Goal: Task Accomplishment & Management: Manage account settings

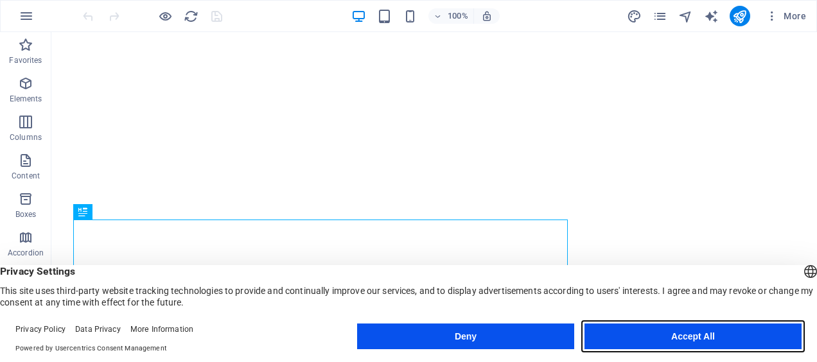
click at [712, 335] on button "Accept All" at bounding box center [692, 337] width 217 height 26
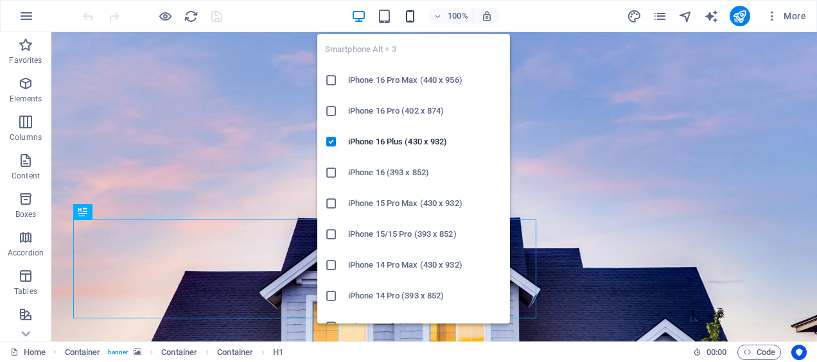
click at [407, 19] on icon "button" at bounding box center [410, 16] width 15 height 15
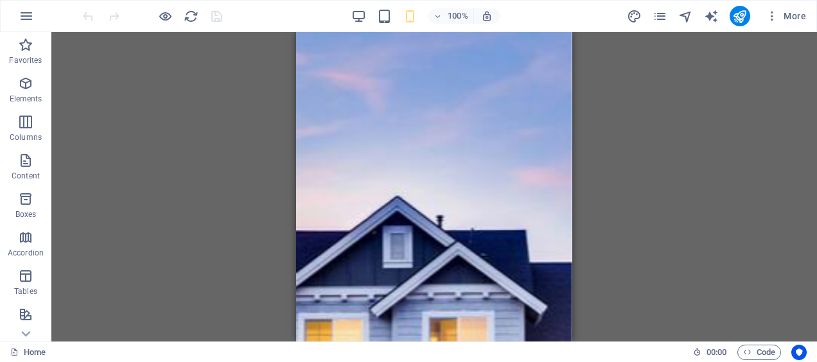
click at [394, 14] on div "100%" at bounding box center [425, 16] width 148 height 21
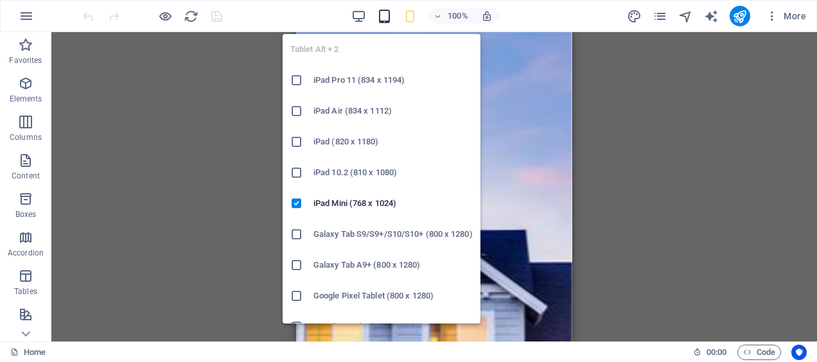
click at [387, 17] on icon "button" at bounding box center [384, 16] width 15 height 15
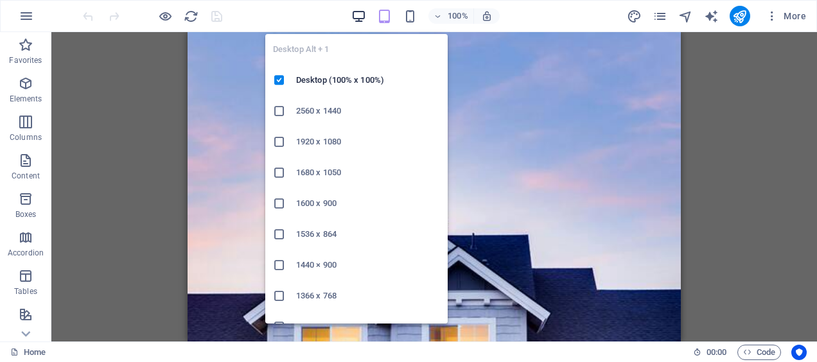
click at [360, 15] on icon "button" at bounding box center [358, 16] width 15 height 15
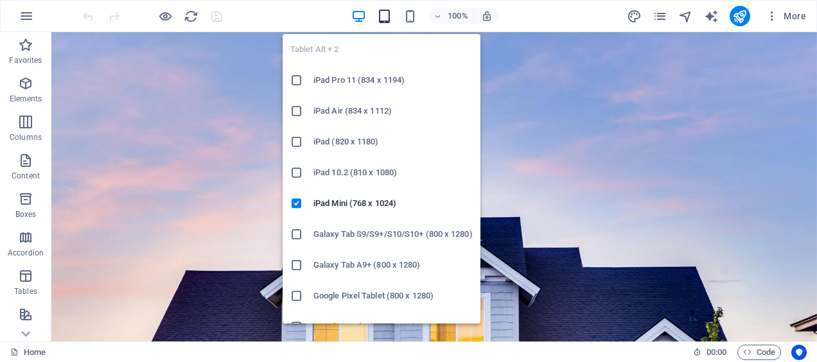
click at [391, 14] on icon "button" at bounding box center [384, 16] width 15 height 15
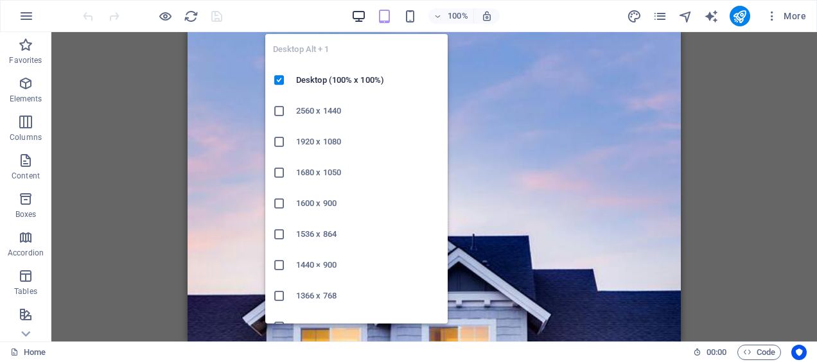
click at [363, 17] on icon "button" at bounding box center [358, 16] width 15 height 15
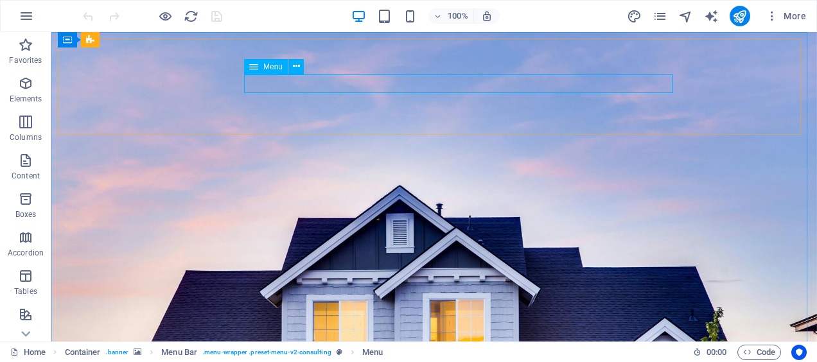
click at [272, 65] on span "Menu" at bounding box center [272, 67] width 19 height 8
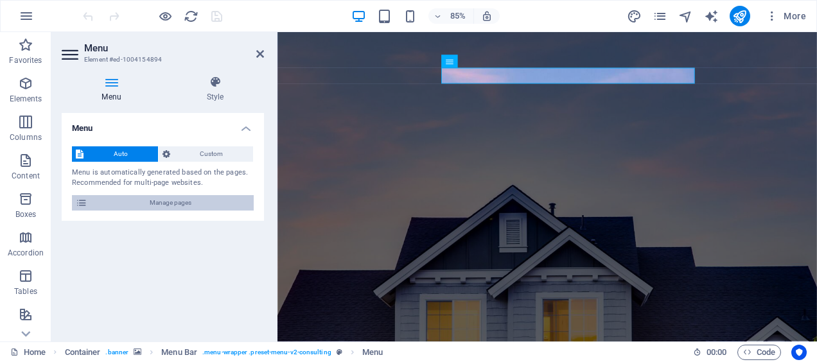
click at [153, 202] on span "Manage pages" at bounding box center [170, 202] width 159 height 15
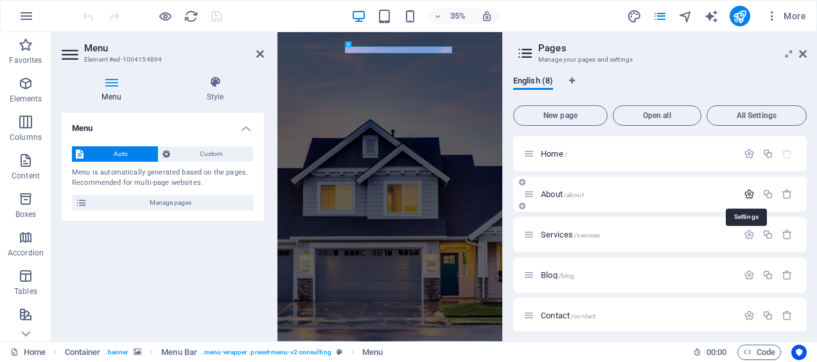
click at [749, 192] on icon "button" at bounding box center [748, 194] width 11 height 11
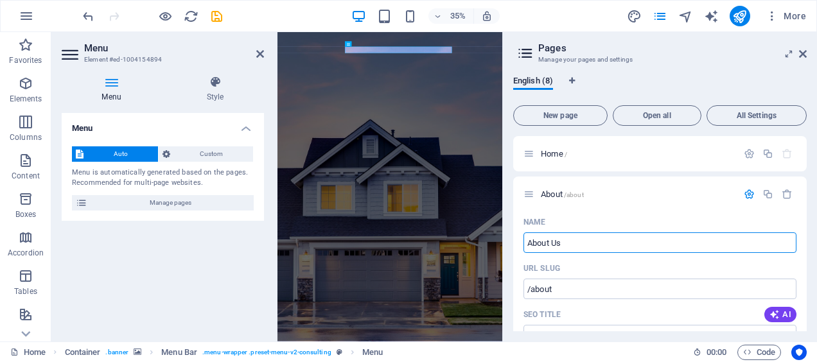
type input "About Us"
type input "/about-us"
click at [749, 195] on icon "button" at bounding box center [748, 194] width 11 height 11
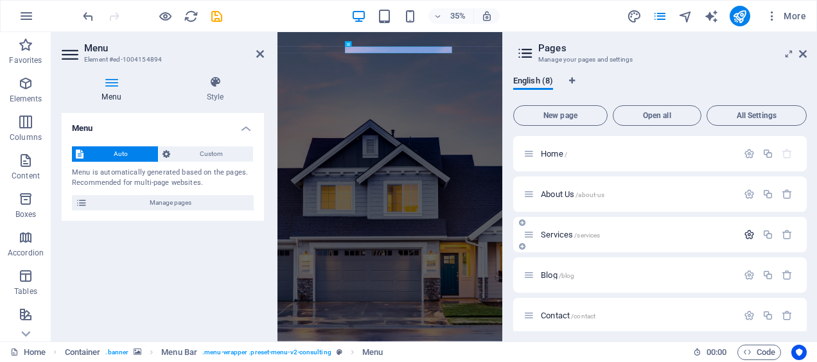
click at [747, 233] on icon "button" at bounding box center [748, 234] width 11 height 11
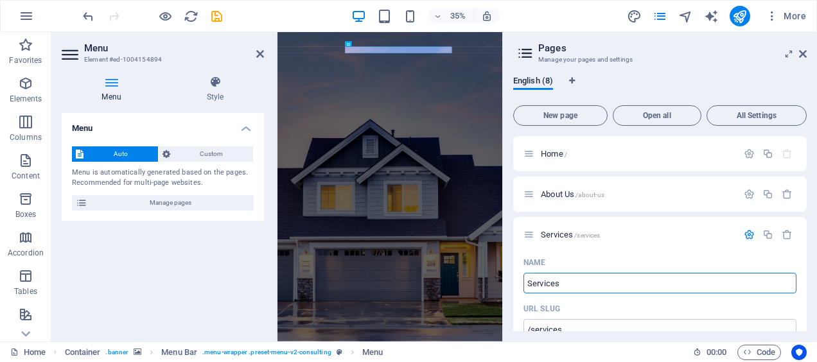
drag, startPoint x: 860, startPoint y: 317, endPoint x: 674, endPoint y: 662, distance: 392.7
click at [547, 279] on input "Services" at bounding box center [659, 283] width 273 height 21
type input "Why U"
type input "/w"
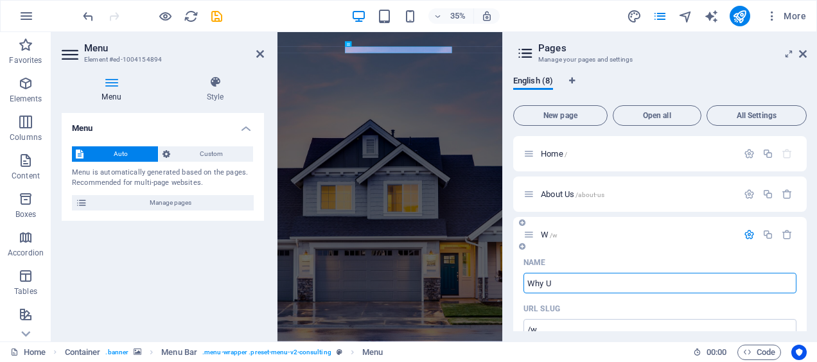
type input "Why Us"
type input "/why-u"
type input "Why Us"
type input "/why-us"
type input "Why Us"
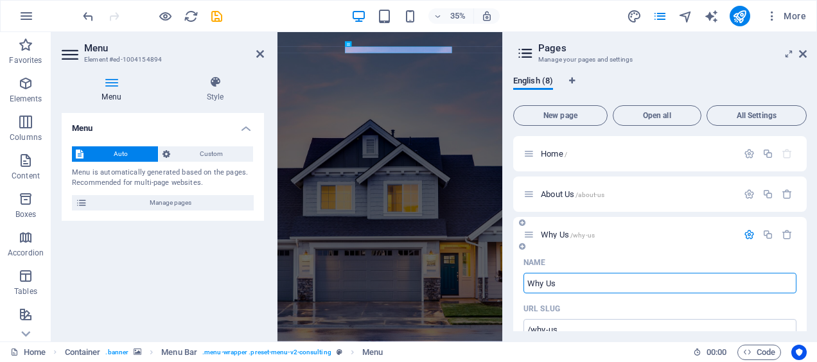
click at [749, 236] on icon "button" at bounding box center [748, 234] width 11 height 11
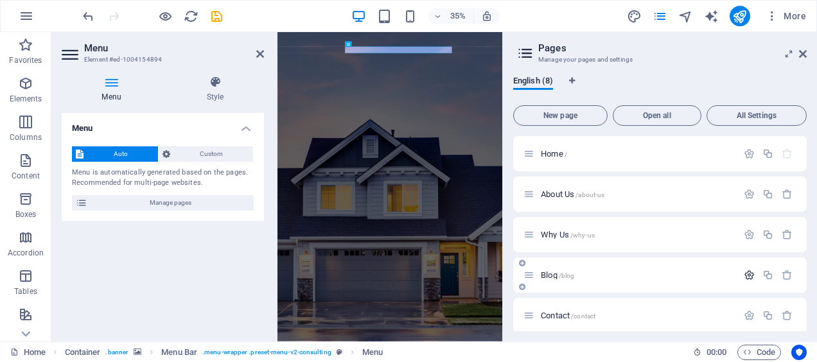
click at [752, 275] on icon "button" at bounding box center [748, 275] width 11 height 11
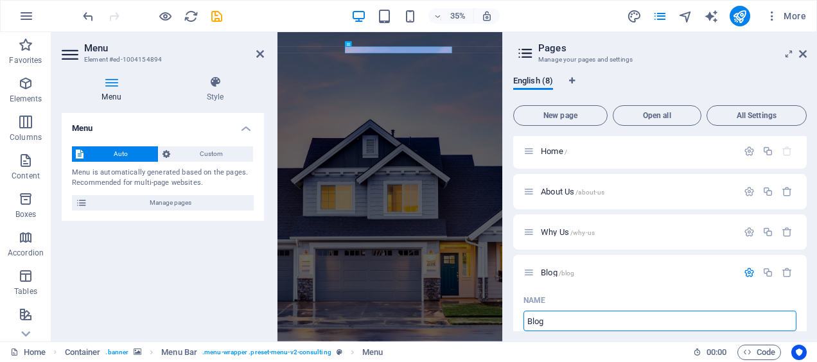
drag, startPoint x: 869, startPoint y: 355, endPoint x: 873, endPoint y: 860, distance: 504.7
type input "B"
type input "Ho"
type input "/"
type input "How"
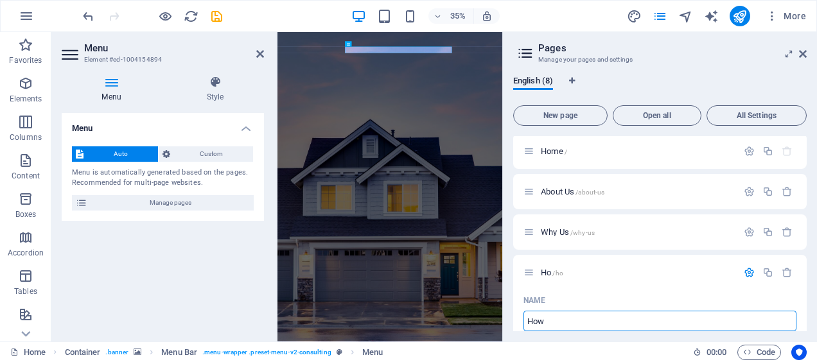
type input "/ho"
type input "Ho"
type input "How It Wor"
type input "/how-it"
type input "How It"
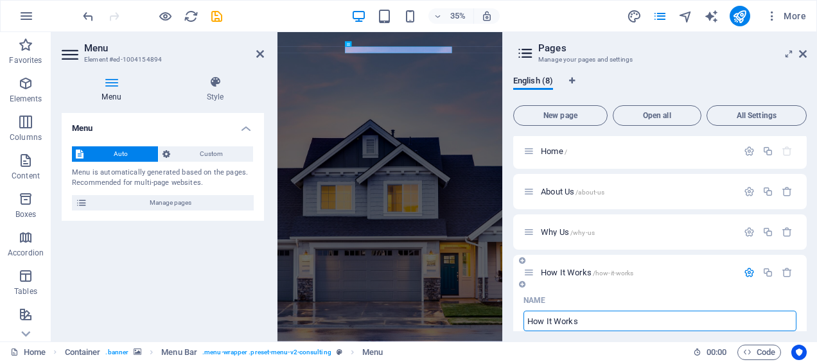
type input "How It Works"
type input "/how-it-works"
type input "How It Works"
click at [747, 272] on icon "button" at bounding box center [748, 272] width 11 height 11
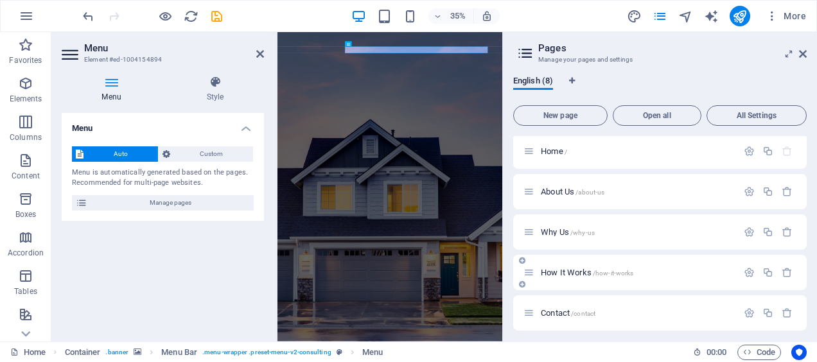
scroll to position [67, 0]
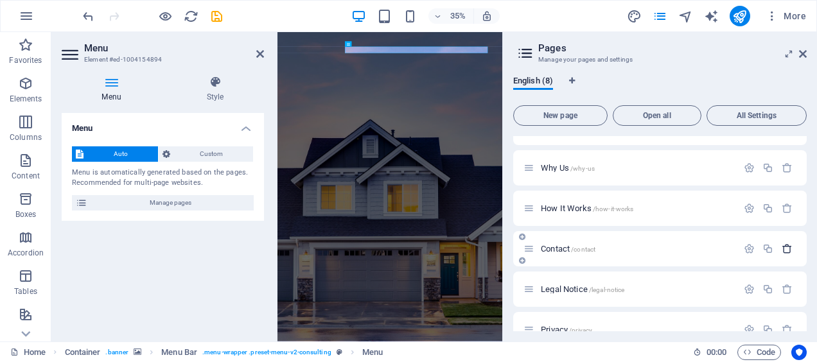
click at [786, 250] on icon "button" at bounding box center [786, 248] width 11 height 11
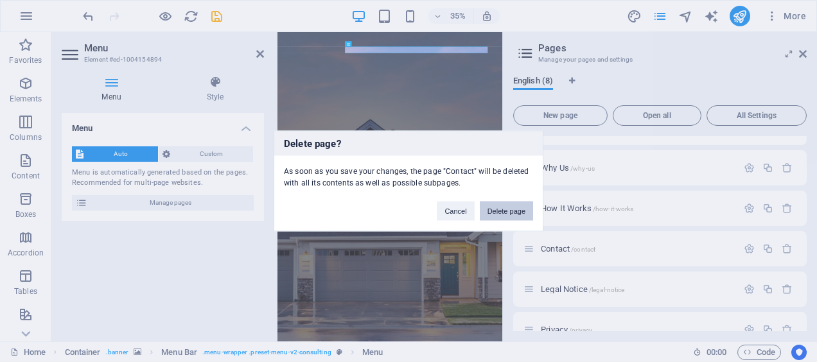
click at [492, 211] on button "Delete page" at bounding box center [506, 211] width 53 height 19
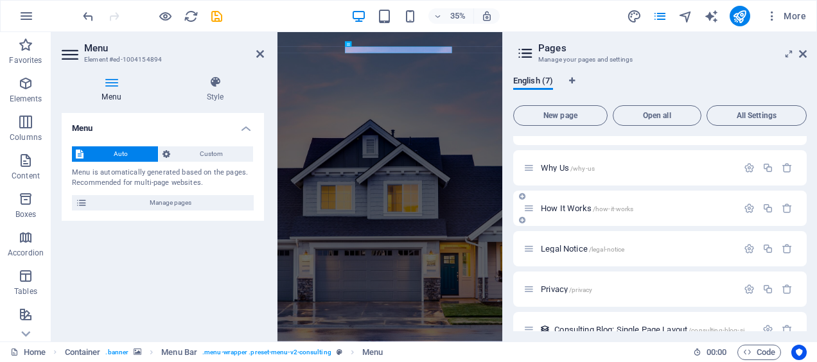
scroll to position [0, 0]
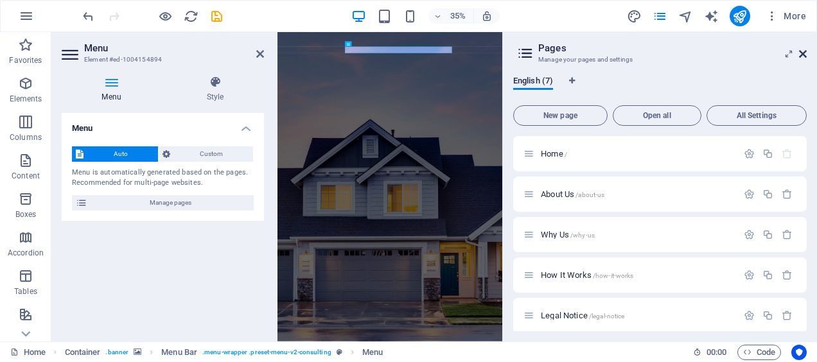
click at [804, 53] on icon at bounding box center [803, 54] width 8 height 10
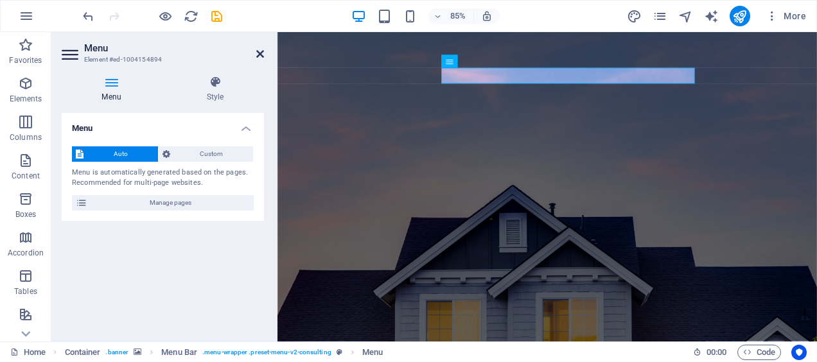
click at [263, 57] on icon at bounding box center [260, 54] width 8 height 10
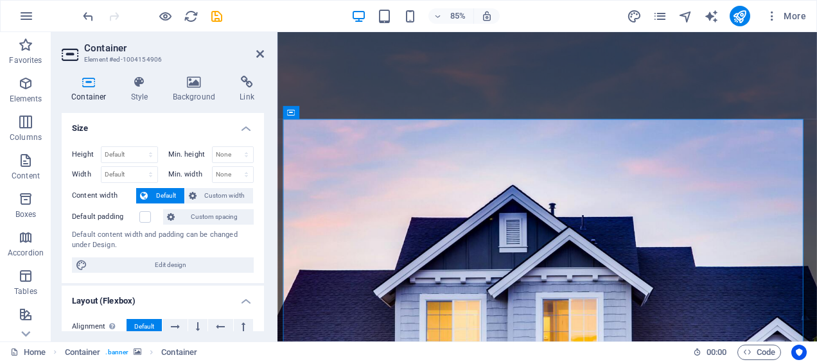
click at [196, 68] on div "Container Style Background Link Size Height Default px rem % vh vw Min. height …" at bounding box center [162, 203] width 223 height 276
click at [190, 85] on icon at bounding box center [194, 82] width 62 height 13
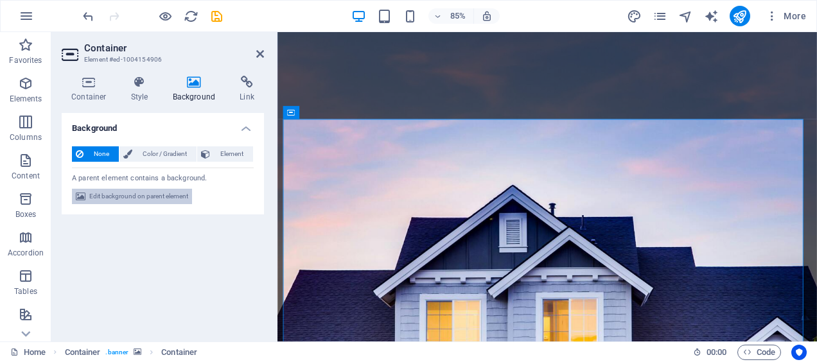
click at [161, 196] on span "Edit background on parent element" at bounding box center [138, 196] width 99 height 15
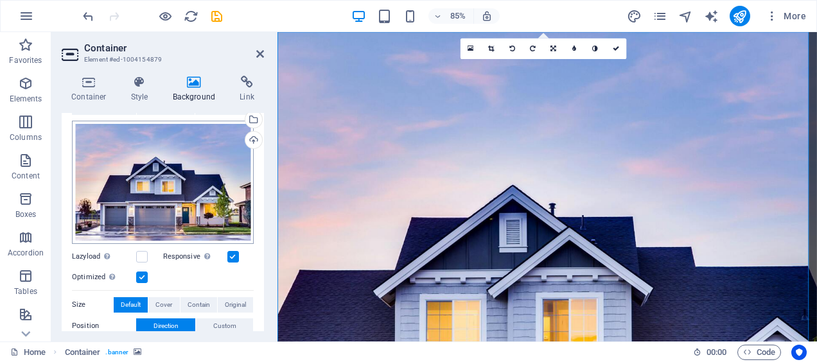
scroll to position [128, 0]
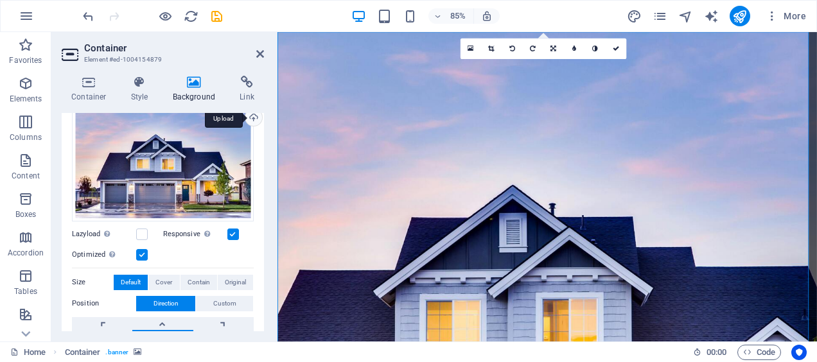
click at [252, 119] on div "Upload" at bounding box center [252, 118] width 19 height 19
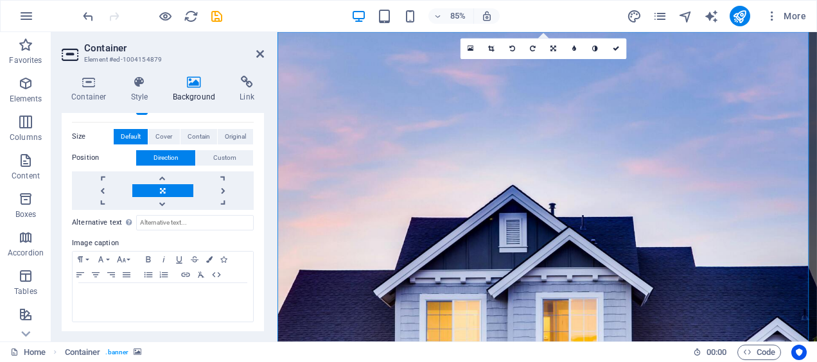
scroll to position [17, 0]
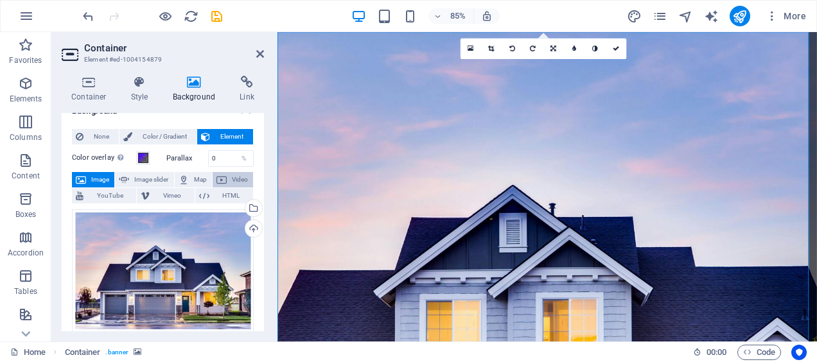
click at [223, 177] on icon at bounding box center [221, 179] width 10 height 15
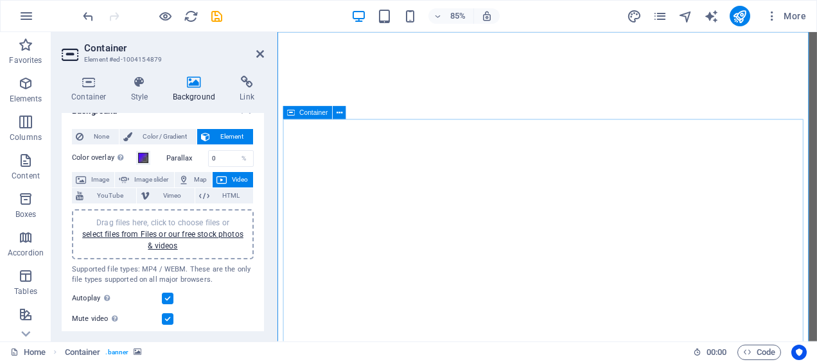
scroll to position [128, 0]
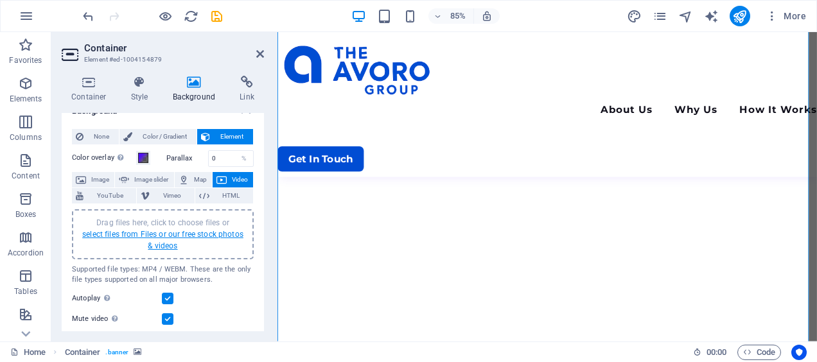
click at [205, 232] on link "select files from Files or our free stock photos & videos" at bounding box center [162, 240] width 161 height 21
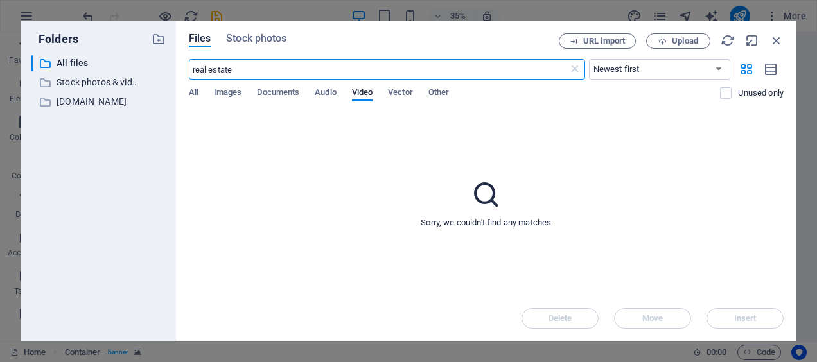
type input "real estate"
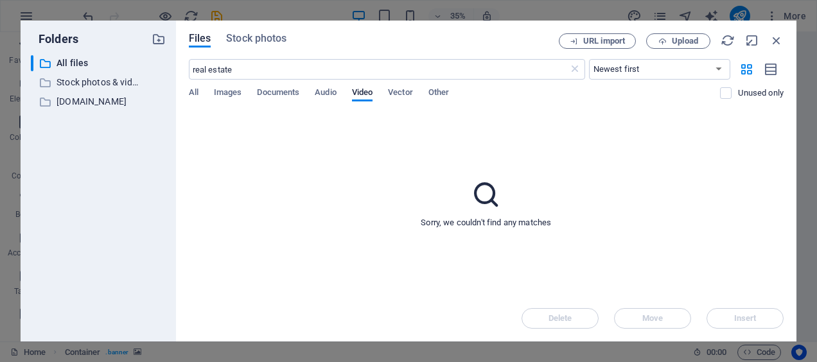
click at [253, 27] on div "Files Stock photos URL import Upload real estate ​ Newest first Oldest first Na…" at bounding box center [486, 181] width 620 height 321
click at [253, 33] on div "Files Stock photos URL import Upload real estate ​ Newest first Oldest first Na…" at bounding box center [486, 181] width 620 height 321
click at [253, 37] on span "Stock photos" at bounding box center [256, 38] width 60 height 15
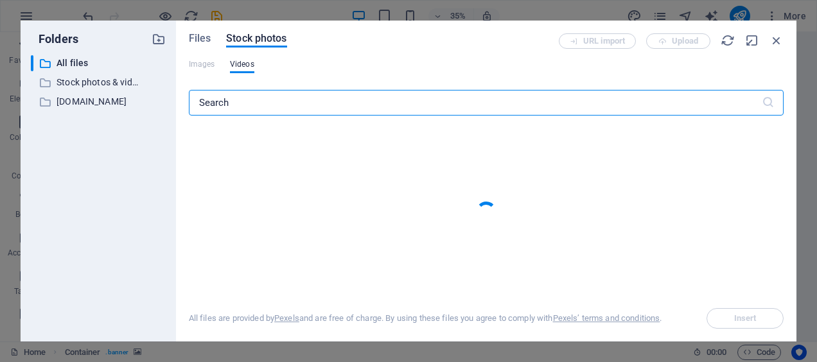
click at [262, 100] on input "text" at bounding box center [475, 103] width 573 height 26
type input "real estate"
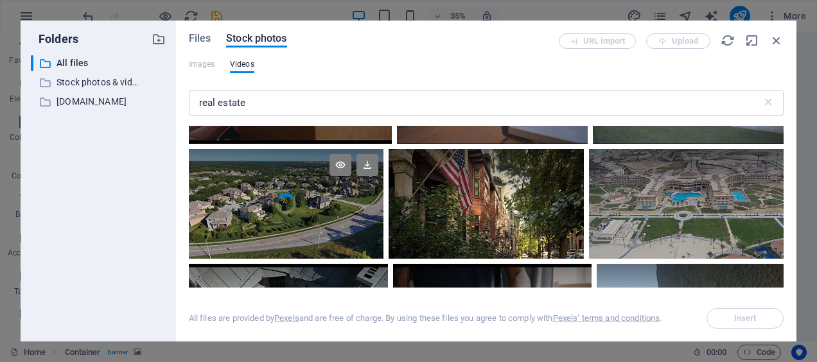
scroll to position [1027, 0]
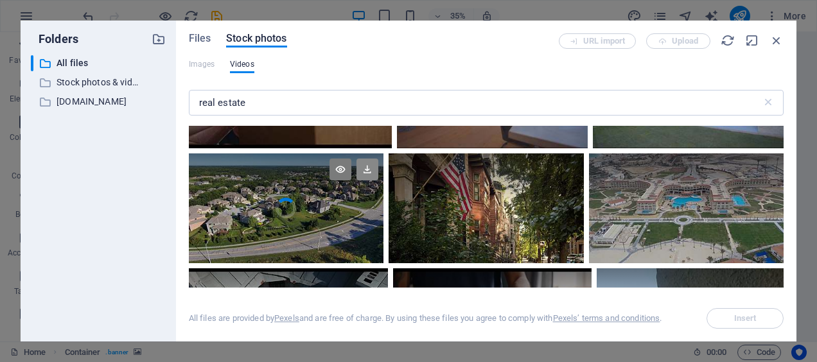
click at [378, 180] on icon at bounding box center [367, 170] width 22 height 22
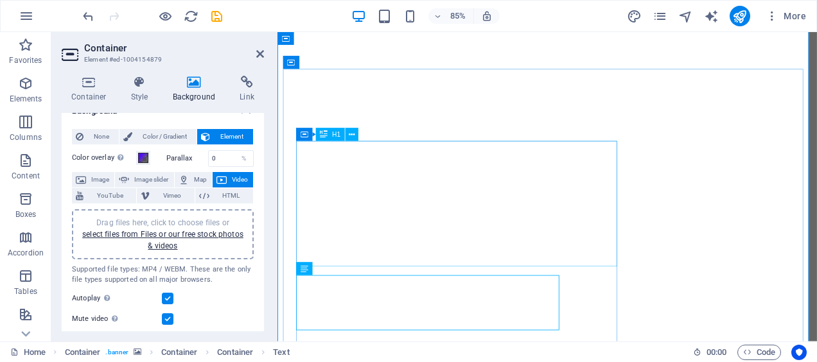
scroll to position [0, 0]
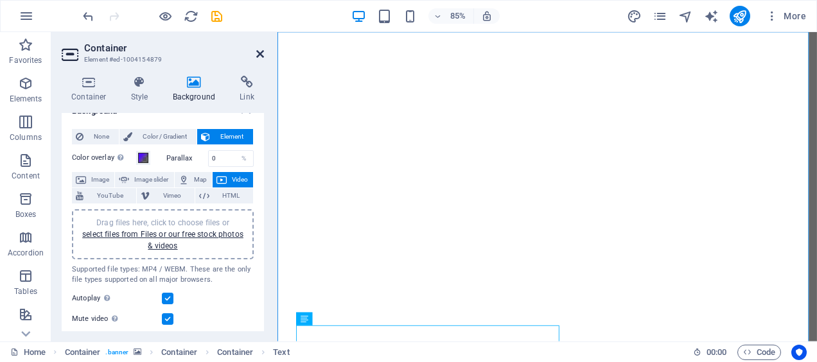
click at [260, 53] on icon at bounding box center [260, 54] width 8 height 10
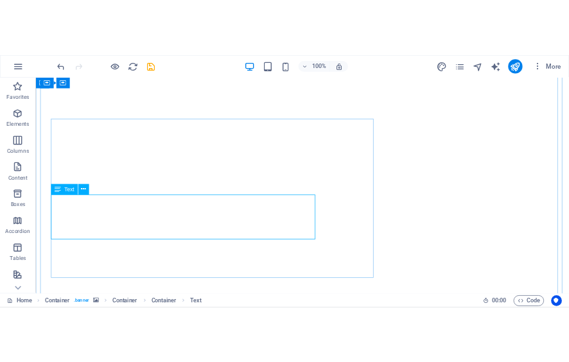
scroll to position [64, 0]
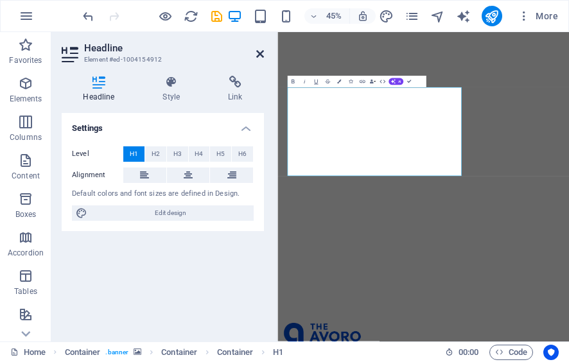
click at [259, 54] on icon at bounding box center [260, 54] width 8 height 10
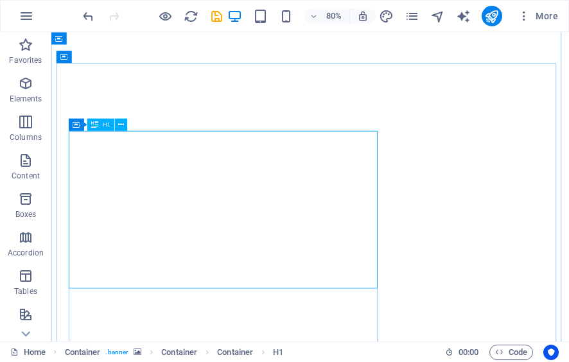
scroll to position [193, 0]
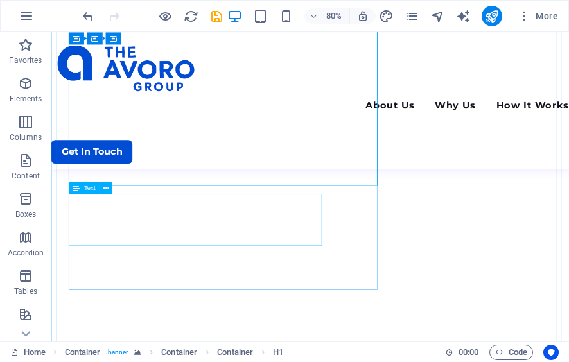
drag, startPoint x: 244, startPoint y: 260, endPoint x: 269, endPoint y: 229, distance: 39.7
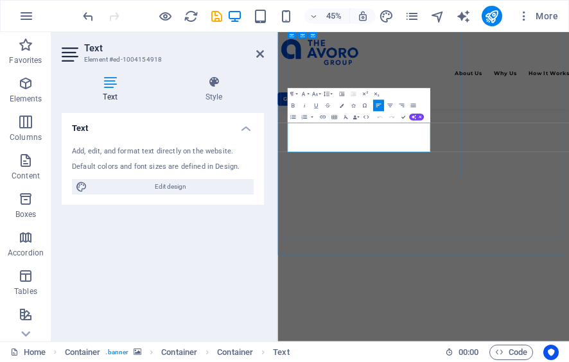
copy span "Experience a rise in your pursuits with our expert consulting. We excel in tail…"
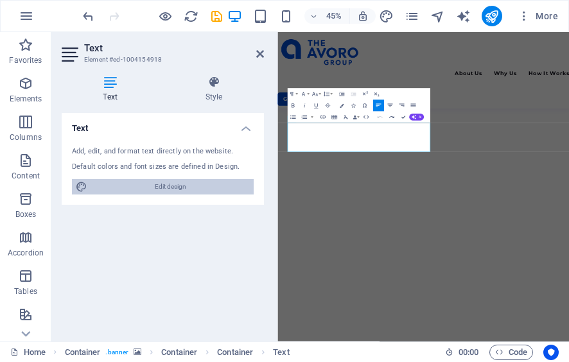
click at [155, 187] on span "Edit design" at bounding box center [170, 186] width 159 height 15
select select "700"
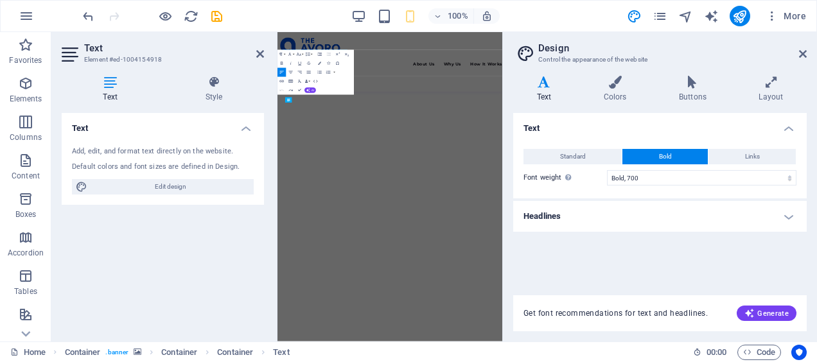
scroll to position [1252, 1]
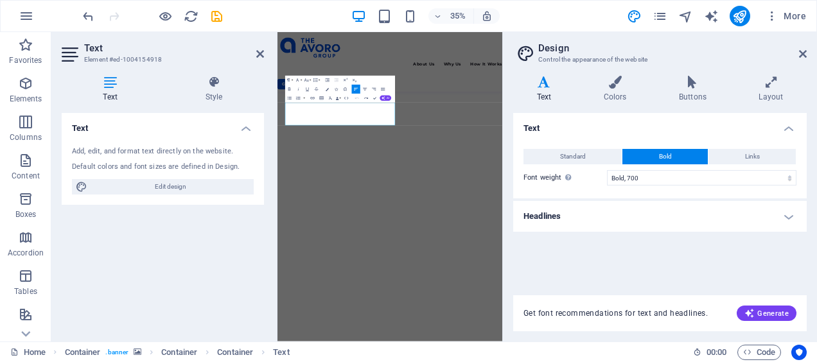
click at [788, 208] on h4 "Headlines" at bounding box center [659, 216] width 293 height 31
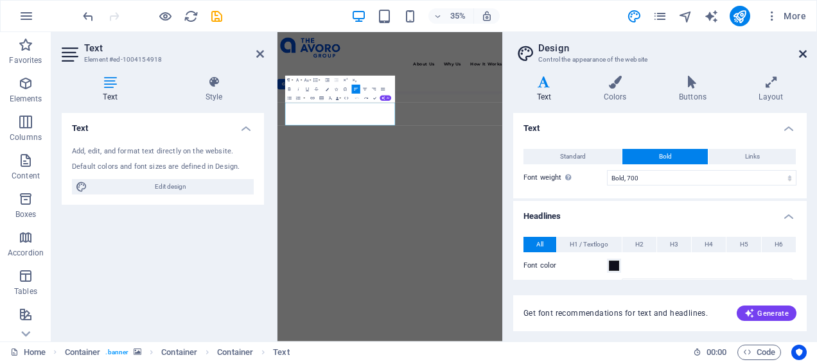
click at [799, 53] on icon at bounding box center [803, 54] width 8 height 10
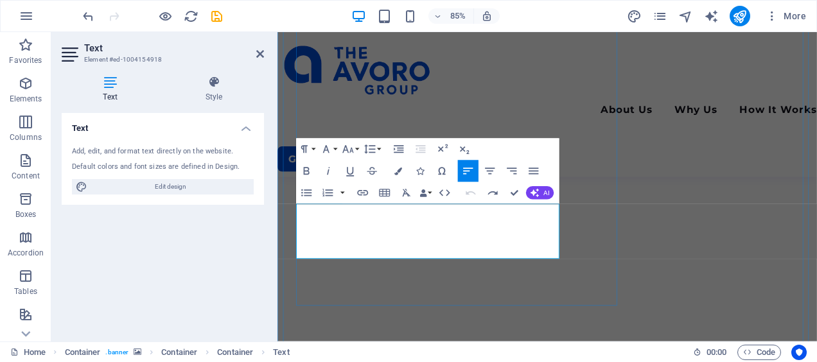
drag, startPoint x: 308, startPoint y: 237, endPoint x: 590, endPoint y: 293, distance: 287.5
click at [259, 54] on icon at bounding box center [260, 54] width 8 height 10
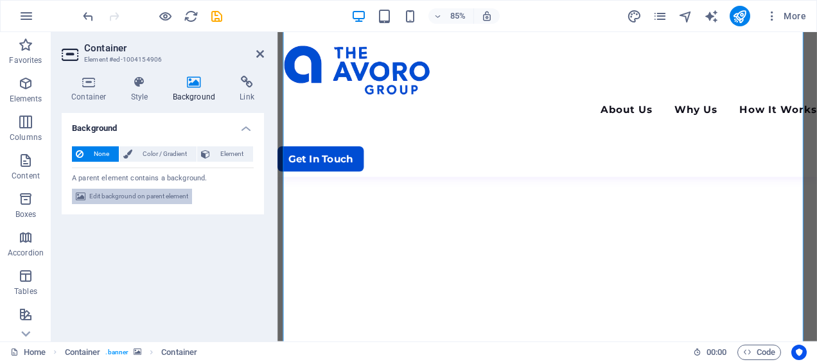
click at [150, 196] on span "Edit background on parent element" at bounding box center [138, 196] width 99 height 15
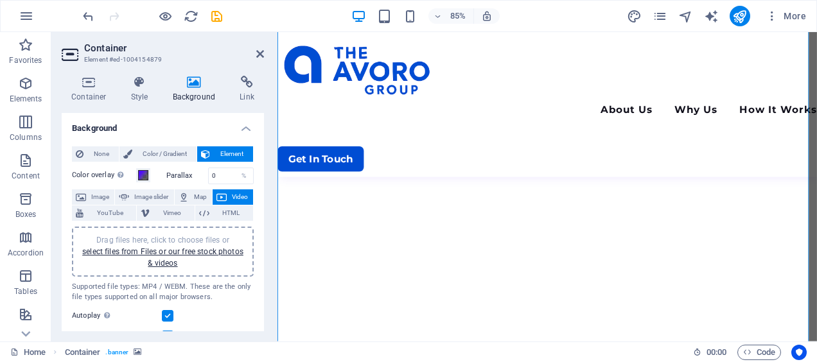
click at [226, 193] on button "Video" at bounding box center [233, 196] width 40 height 15
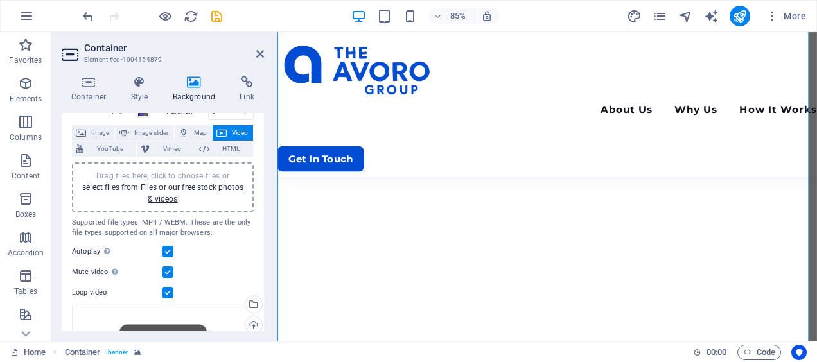
scroll to position [178, 0]
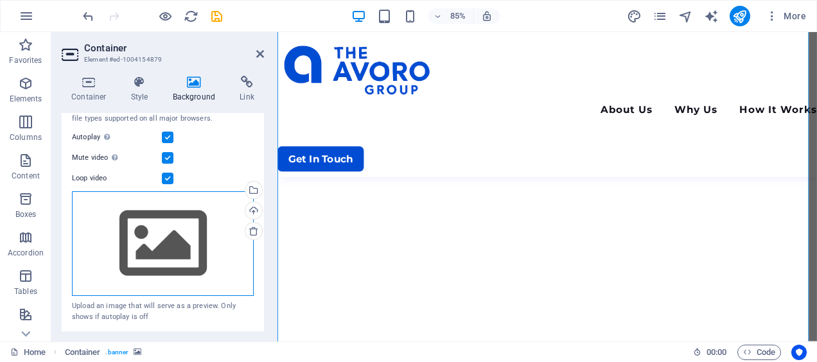
click at [187, 246] on div "Drag files here, click to choose files or select files from Files or our free s…" at bounding box center [163, 243] width 182 height 105
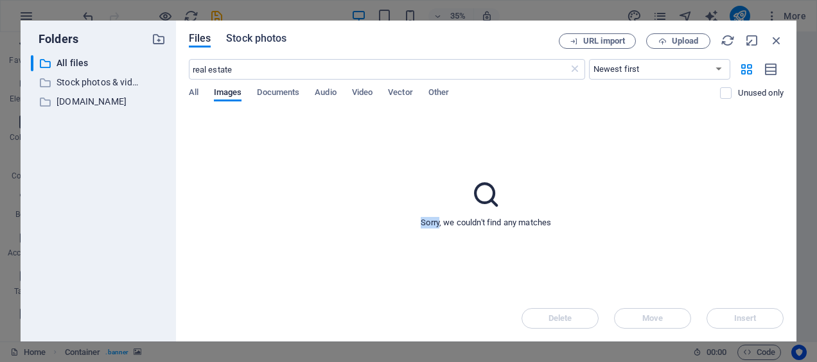
click at [254, 41] on span "Stock photos" at bounding box center [256, 38] width 60 height 15
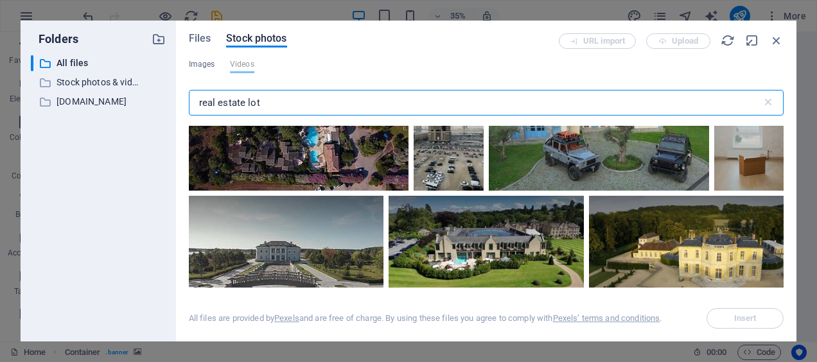
scroll to position [3146, 0]
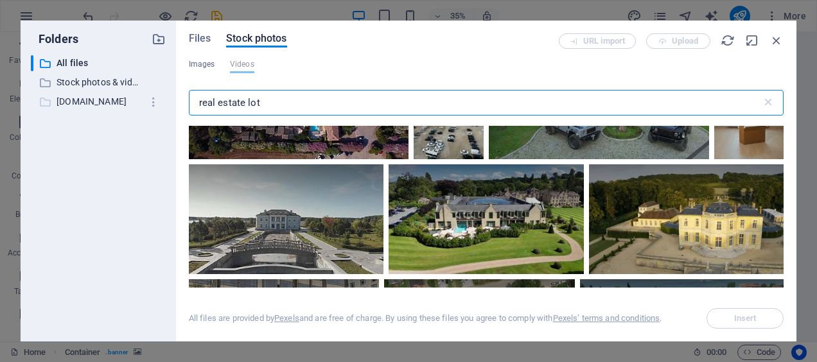
drag, startPoint x: 282, startPoint y: 109, endPoint x: 67, endPoint y: 98, distance: 214.7
click at [67, 98] on div "Folders ​ All files All files ​ Stock photos & videos Stock photos & videos ​ a…" at bounding box center [409, 181] width 776 height 321
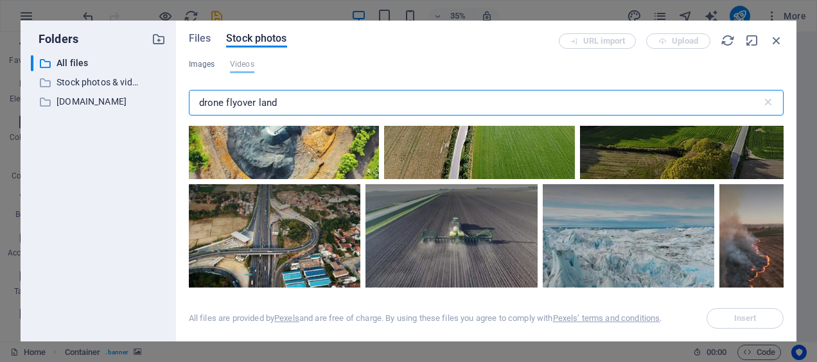
scroll to position [1348, 0]
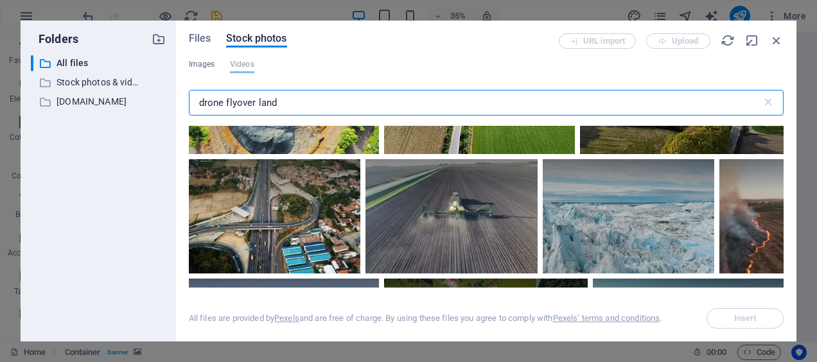
type input "drone flyover land"
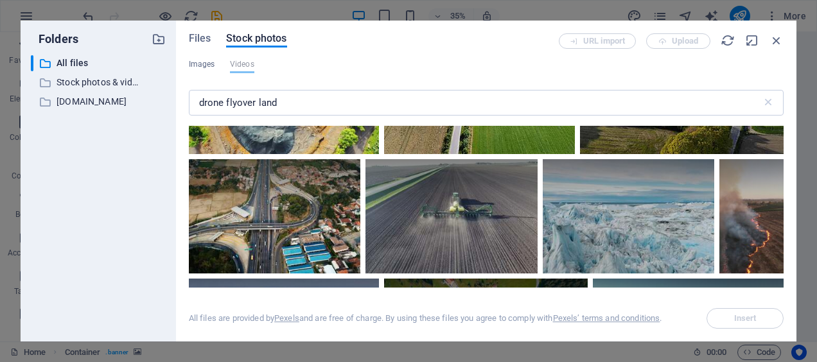
click at [580, 101] on div at bounding box center [682, 74] width 204 height 54
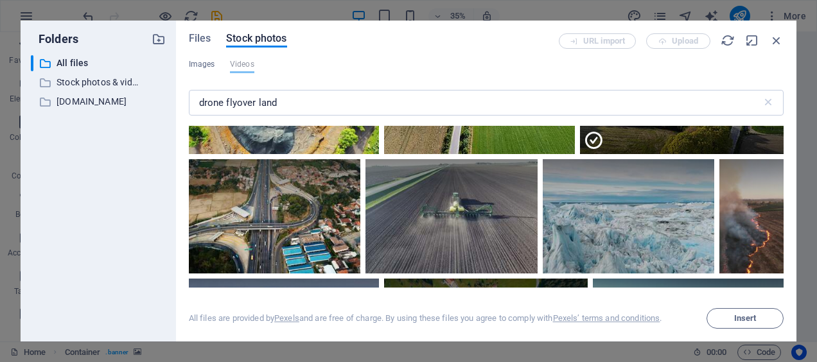
click at [580, 101] on div at bounding box center [682, 74] width 204 height 54
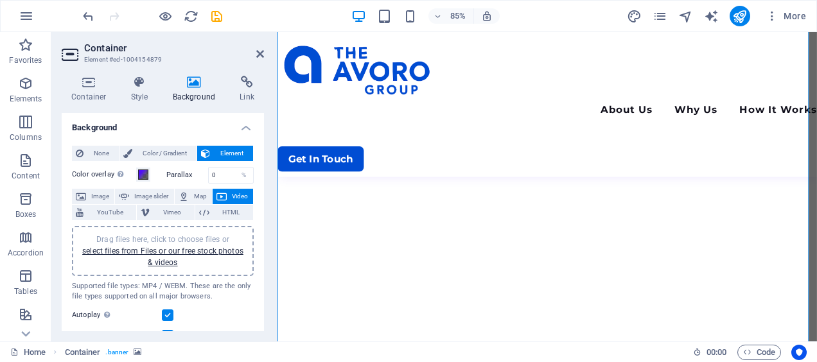
scroll to position [0, 0]
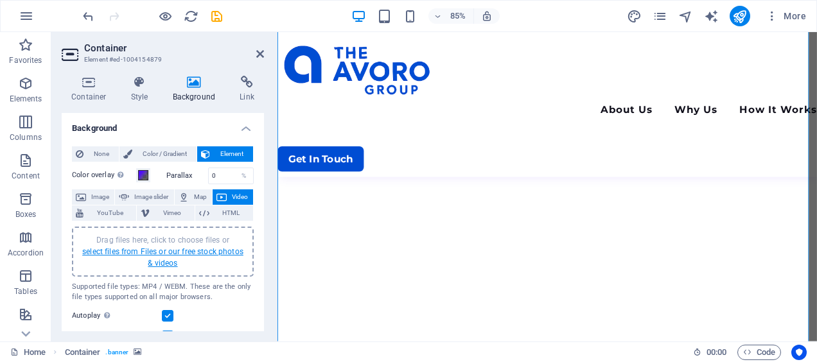
click at [160, 258] on link "select files from Files or our free stock photos & videos" at bounding box center [162, 257] width 161 height 21
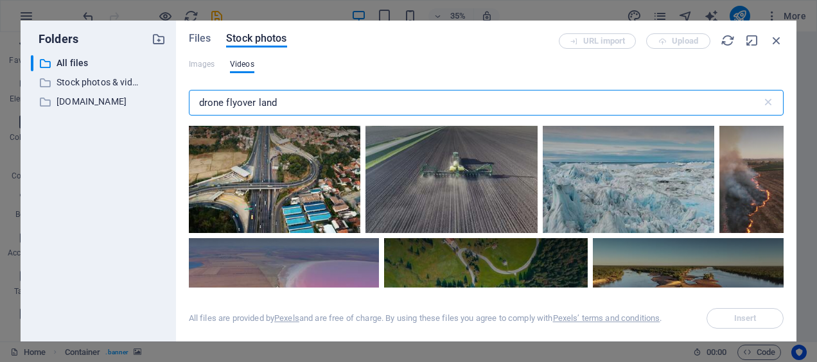
scroll to position [1413, 0]
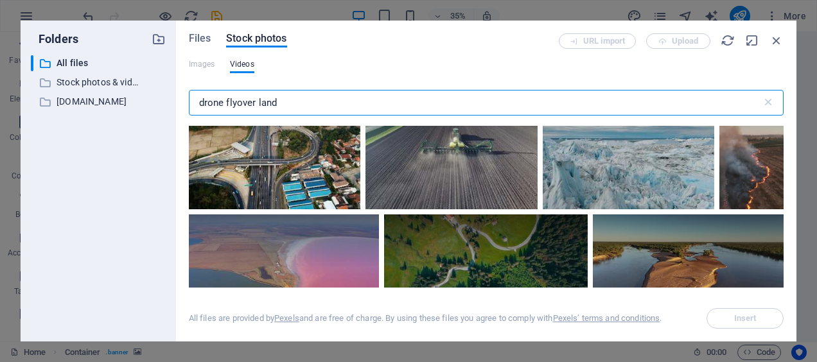
click at [580, 37] on div at bounding box center [682, 10] width 204 height 54
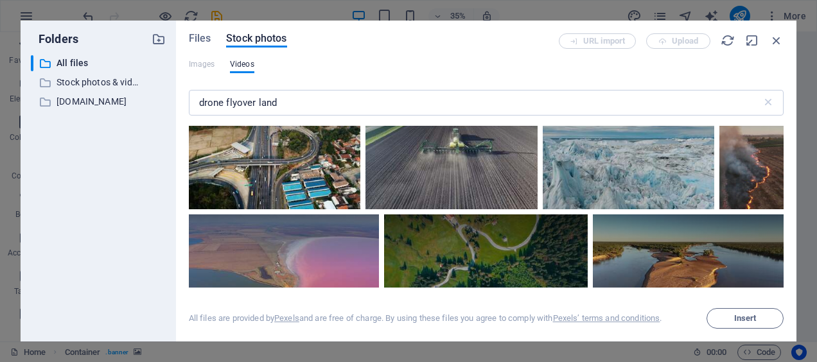
click at [580, 37] on div at bounding box center [682, 10] width 204 height 54
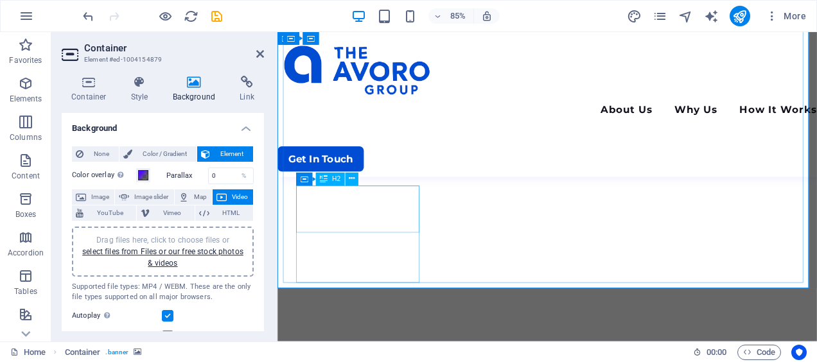
scroll to position [321, 0]
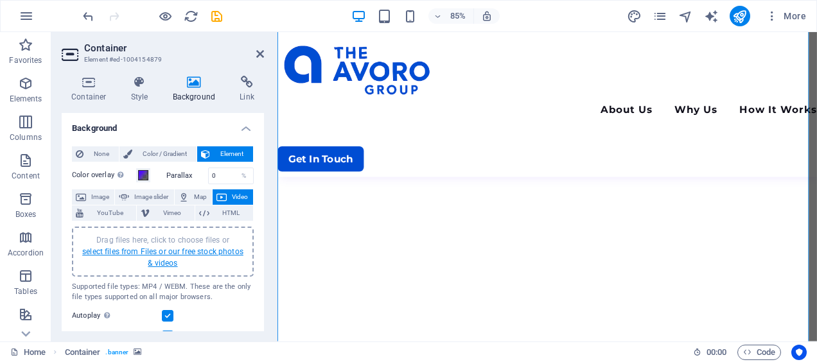
click at [181, 255] on link "select files from Files or our free stock photos & videos" at bounding box center [162, 257] width 161 height 21
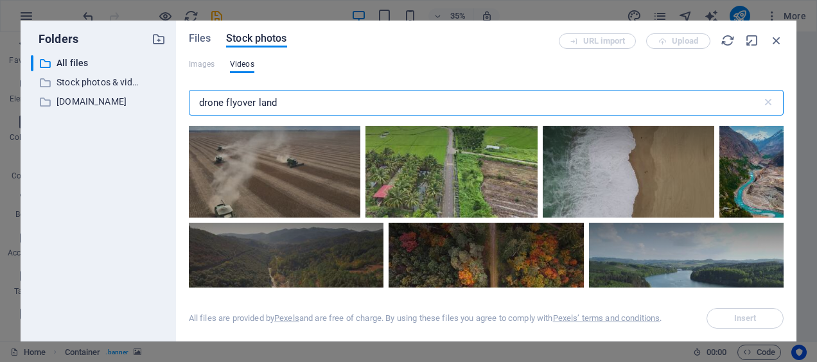
scroll to position [6549, 0]
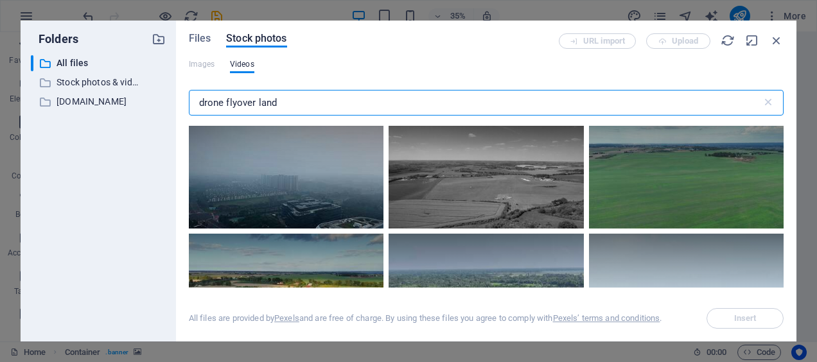
drag, startPoint x: 255, startPoint y: 101, endPoint x: 239, endPoint y: 341, distance: 240.0
click at [15, 120] on div "Folders ​ All files All files ​ Stock photos & videos Stock photos & videos ​ a…" at bounding box center [408, 181] width 817 height 362
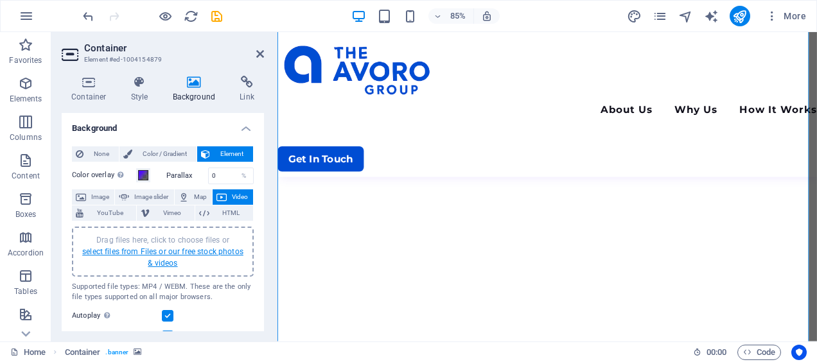
click at [158, 254] on link "select files from Files or our free stock photos & videos" at bounding box center [162, 257] width 161 height 21
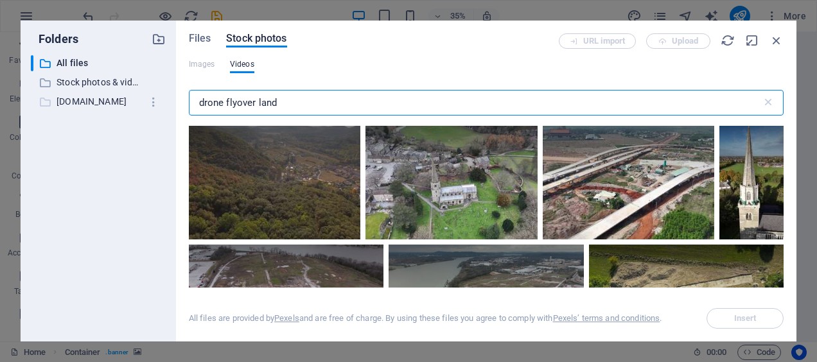
drag, startPoint x: 254, startPoint y: 103, endPoint x: 85, endPoint y: 101, distance: 169.5
click at [85, 101] on div "Folders ​ All files All files ​ Stock photos & videos Stock photos & videos ​ a…" at bounding box center [409, 181] width 776 height 321
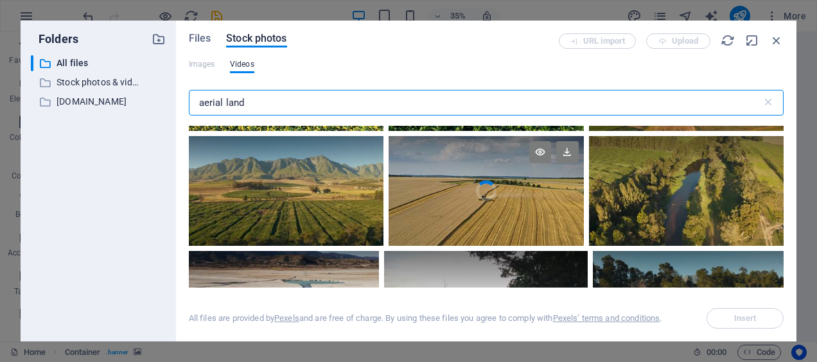
scroll to position [514, 0]
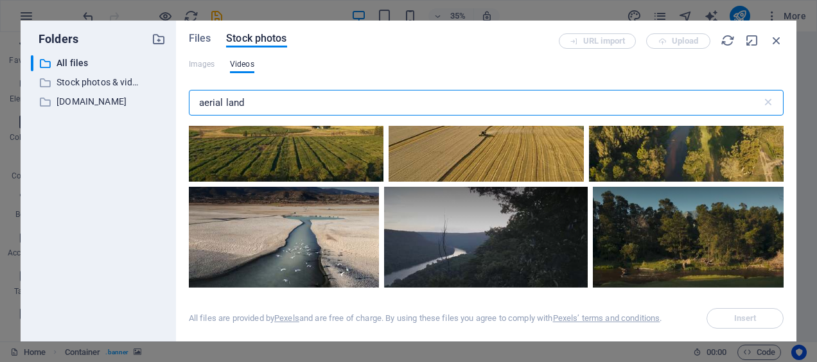
drag, startPoint x: 223, startPoint y: 104, endPoint x: 786, endPoint y: 361, distance: 618.6
click at [651, 182] on div "Images Videos aerial land ​ All files are provided by Pexels and are free of ch…" at bounding box center [486, 194] width 595 height 270
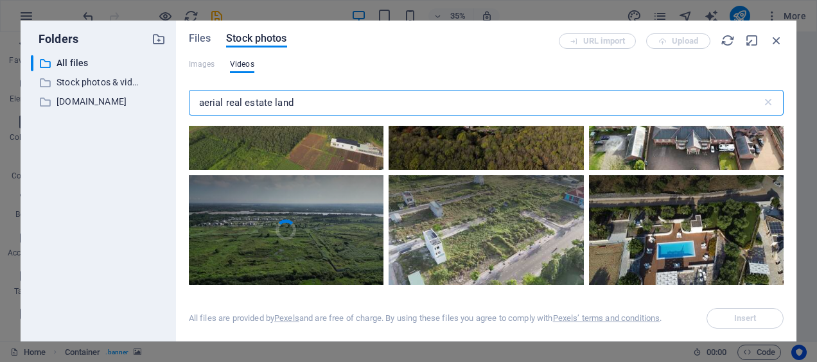
scroll to position [1734, 0]
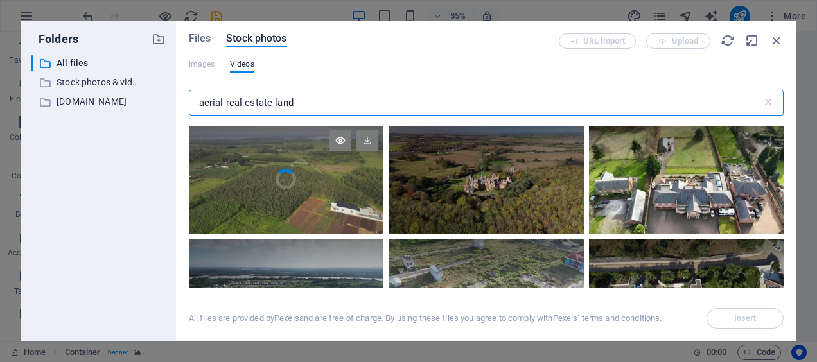
type input "aerial real estate land"
click at [383, 207] on video "Your browser does not support the video tag." at bounding box center [286, 180] width 195 height 110
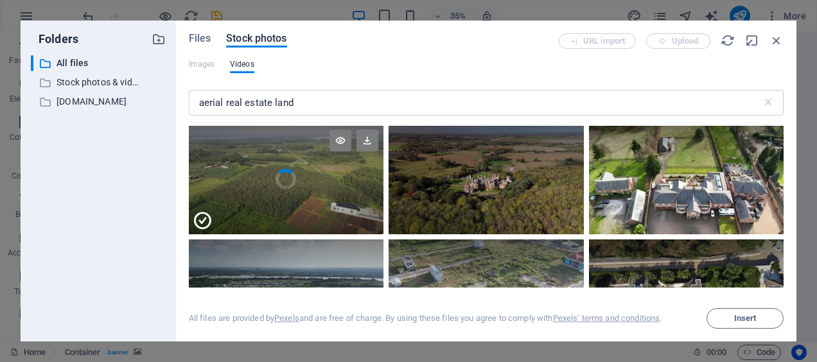
click at [383, 207] on div at bounding box center [286, 206] width 195 height 55
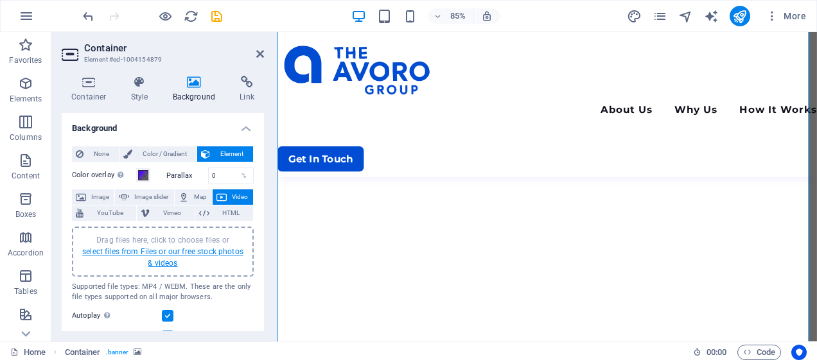
click at [143, 254] on link "select files from Files or our free stock photos & videos" at bounding box center [162, 257] width 161 height 21
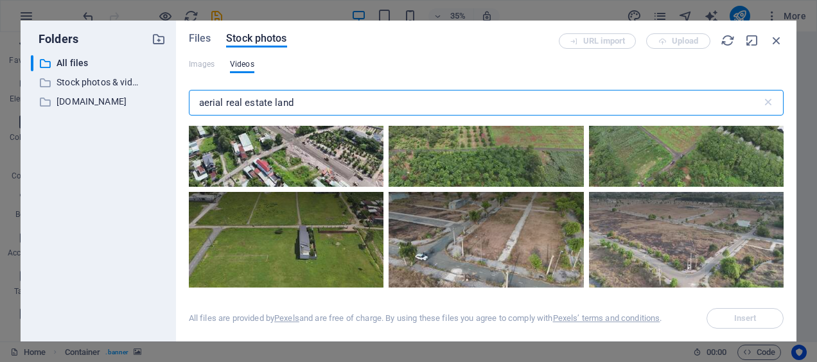
scroll to position [4430, 0]
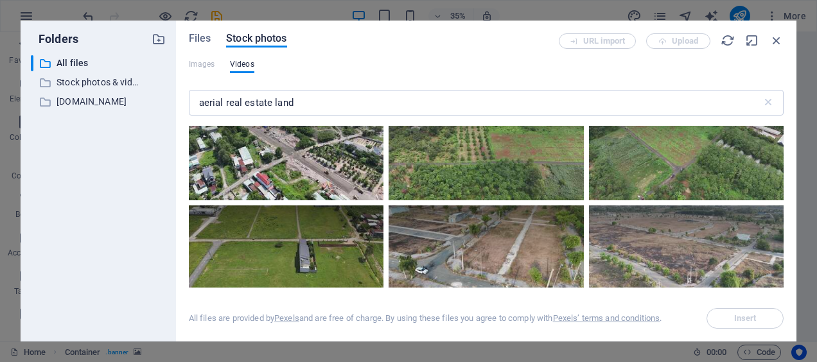
click at [360, 85] on video "Your browser does not support the video tag." at bounding box center [274, 29] width 171 height 114
click at [360, 85] on div at bounding box center [274, 56] width 171 height 57
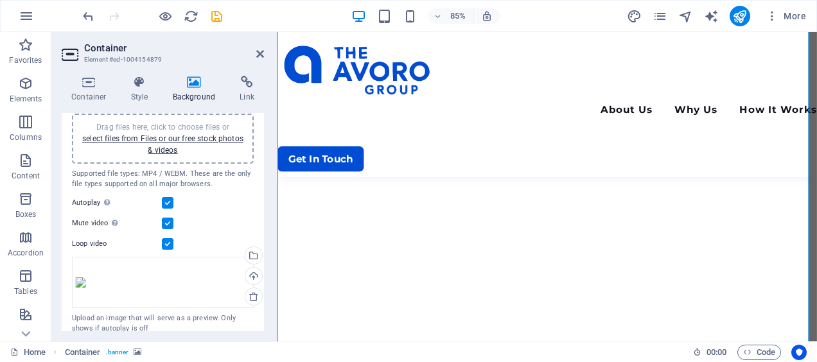
scroll to position [126, 0]
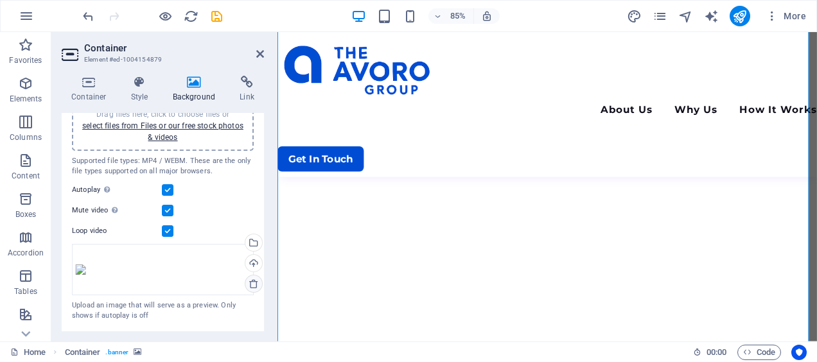
click at [252, 288] on icon at bounding box center [253, 284] width 10 height 10
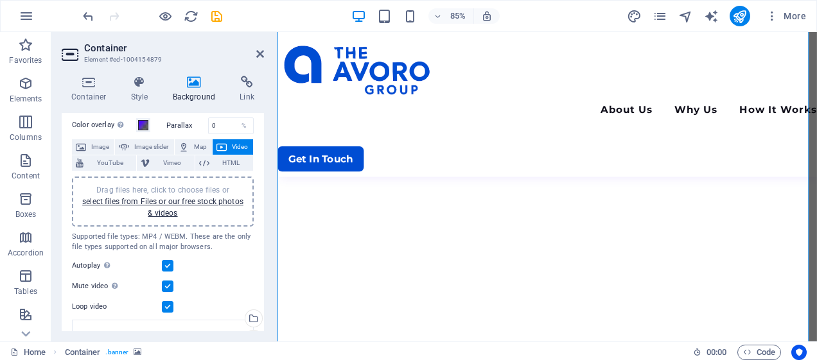
scroll to position [64, 0]
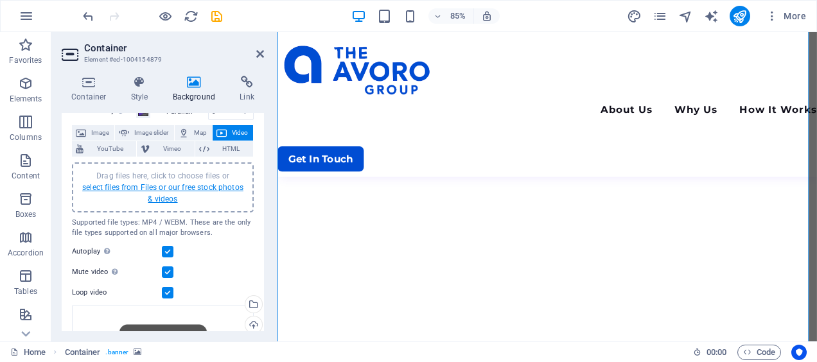
click at [182, 186] on link "select files from Files or our free stock photos & videos" at bounding box center [162, 193] width 161 height 21
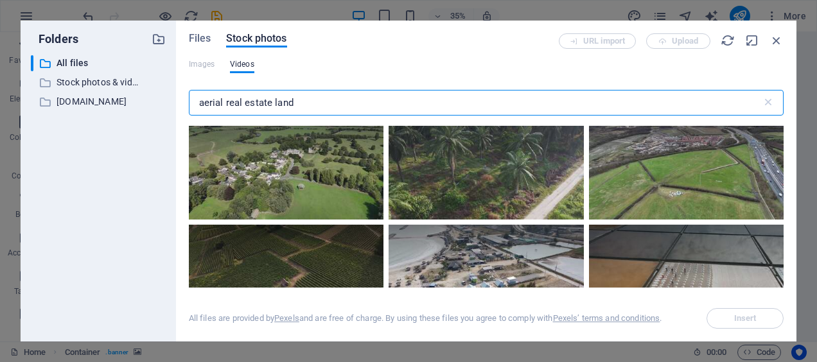
scroll to position [1541, 0]
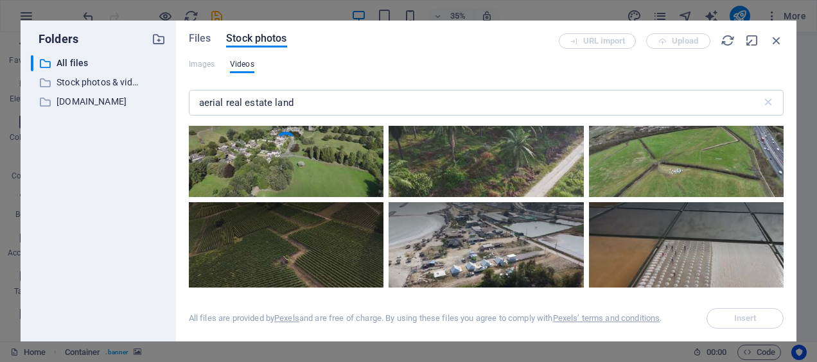
click at [383, 173] on video "Your browser does not support the video tag." at bounding box center [286, 142] width 195 height 110
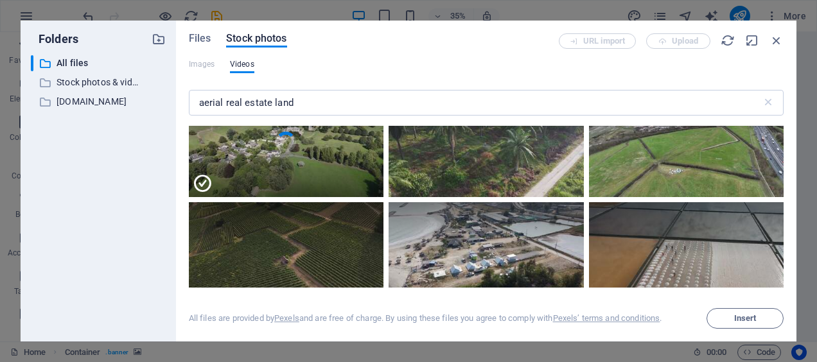
click at [383, 173] on div at bounding box center [286, 169] width 195 height 55
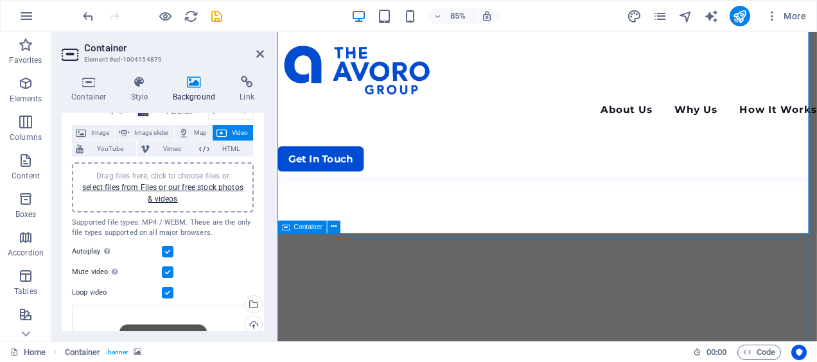
scroll to position [321, 0]
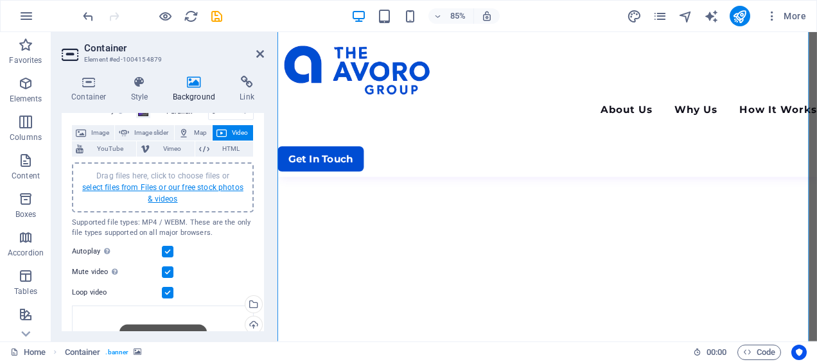
click at [174, 195] on link "select files from Files or our free stock photos & videos" at bounding box center [162, 193] width 161 height 21
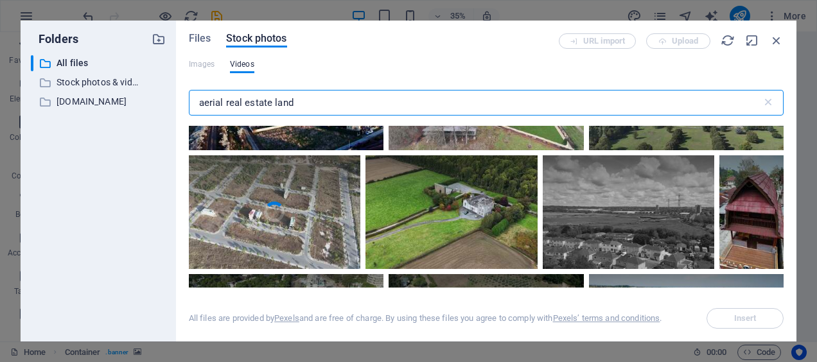
scroll to position [899, 0]
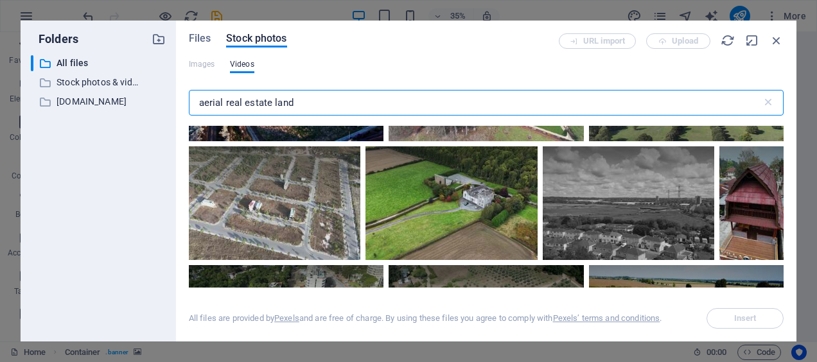
drag, startPoint x: 274, startPoint y: 98, endPoint x: 666, endPoint y: 110, distance: 392.5
click at [666, 110] on input "aerial real estate land" at bounding box center [475, 103] width 573 height 26
type input "aerial real estate lot"
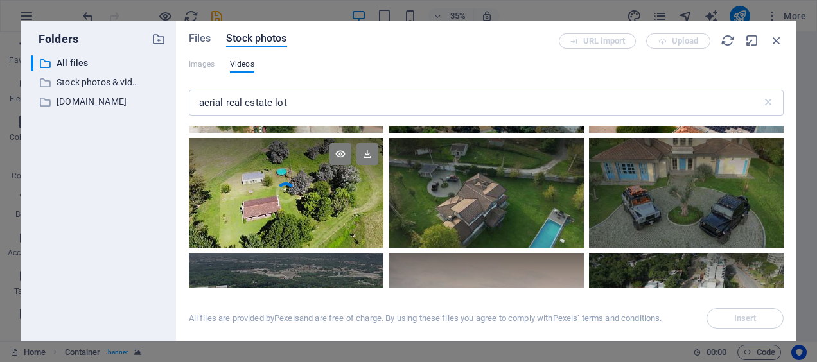
scroll to position [1605, 0]
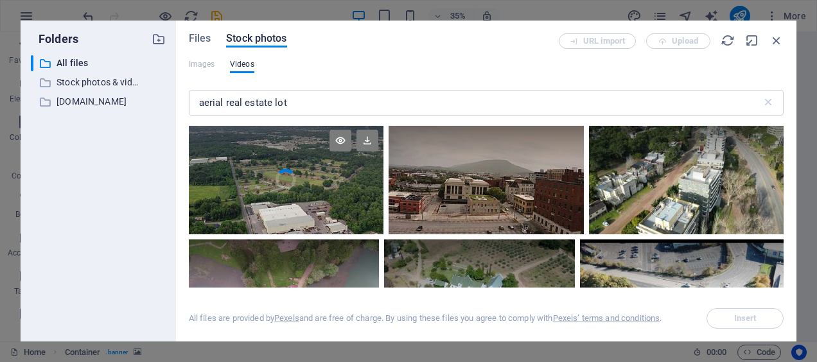
click at [319, 192] on video "Your browser does not support the video tag." at bounding box center [286, 180] width 195 height 110
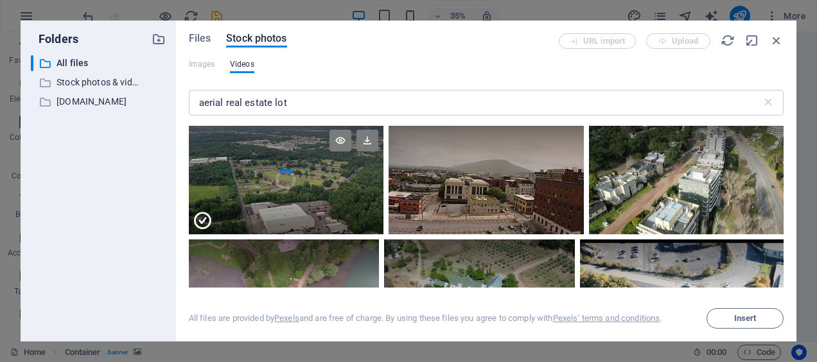
click at [319, 192] on div at bounding box center [286, 206] width 195 height 55
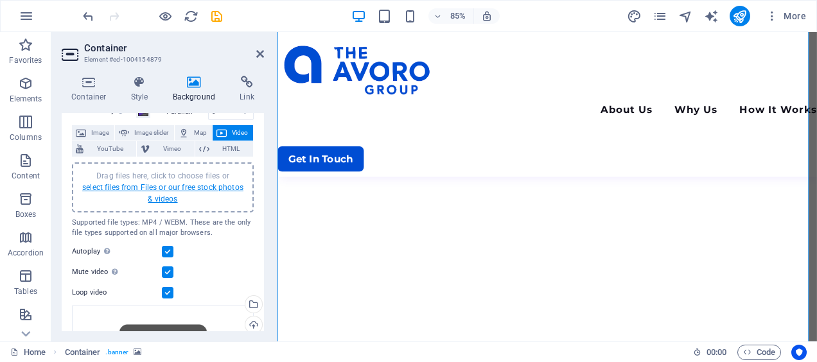
click at [231, 189] on link "select files from Files or our free stock photos & videos" at bounding box center [162, 193] width 161 height 21
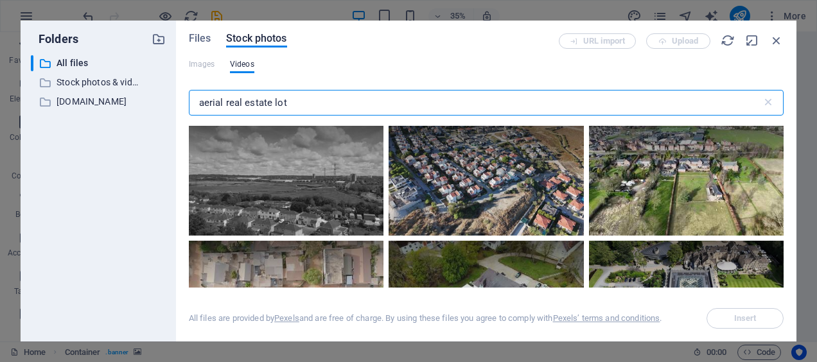
drag, startPoint x: 272, startPoint y: 105, endPoint x: 226, endPoint y: 109, distance: 46.3
click at [226, 109] on input "aerial real estate lot" at bounding box center [475, 103] width 573 height 26
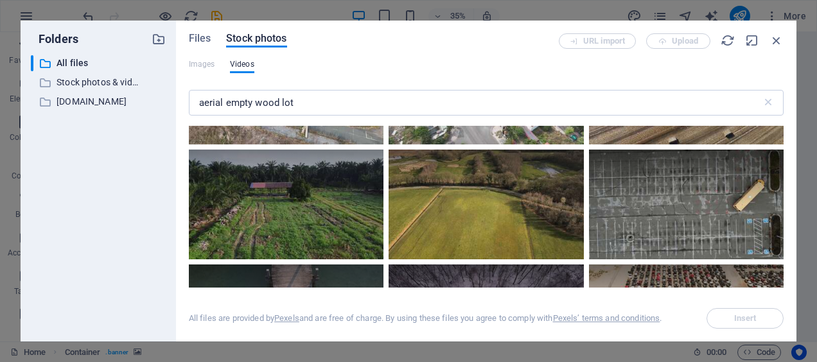
scroll to position [385, 0]
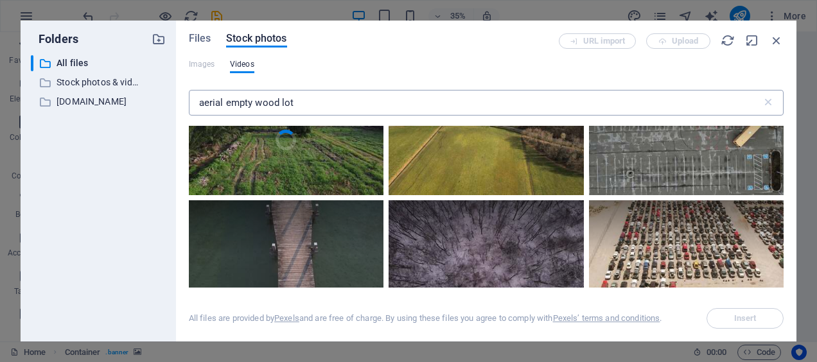
click at [249, 105] on input "aerial empty wood lot" at bounding box center [475, 103] width 573 height 26
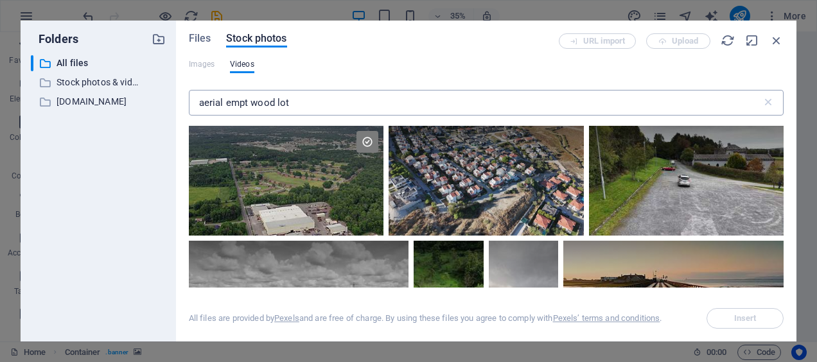
click at [253, 104] on input "aerial empt wood lot" at bounding box center [475, 103] width 573 height 26
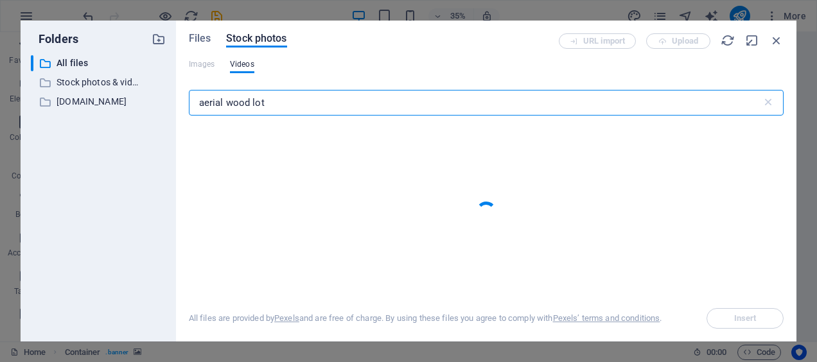
type input "aerial wood lot"
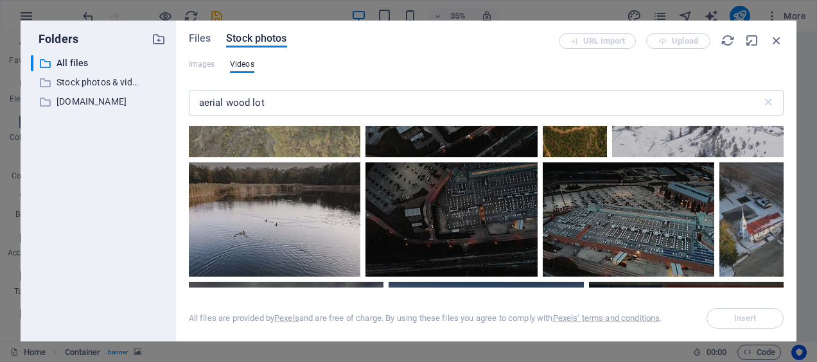
scroll to position [3082, 0]
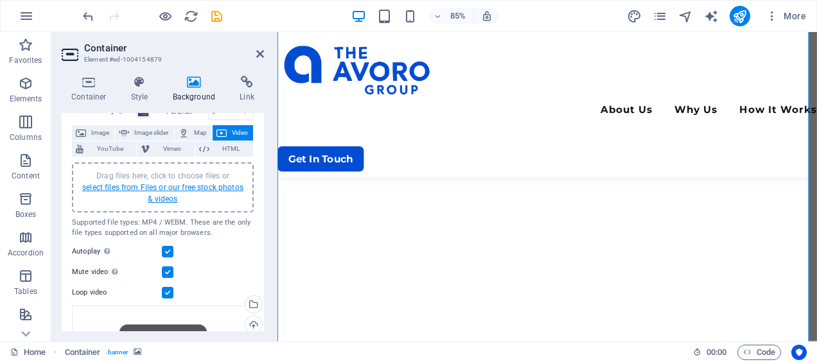
click at [181, 187] on link "select files from Files or our free stock photos & videos" at bounding box center [162, 193] width 161 height 21
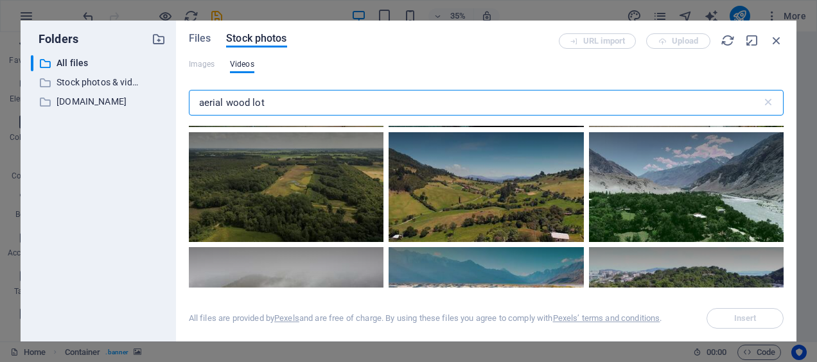
scroll to position [8604, 0]
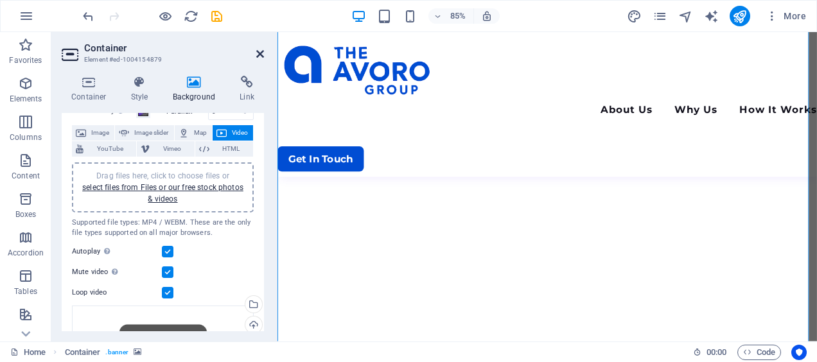
click at [259, 58] on icon at bounding box center [260, 54] width 8 height 10
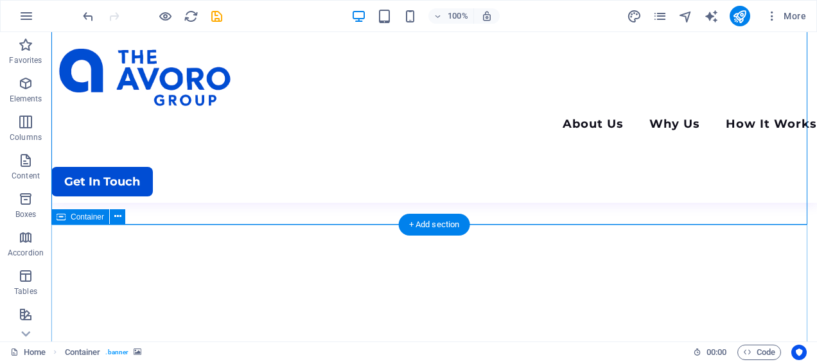
scroll to position [257, 0]
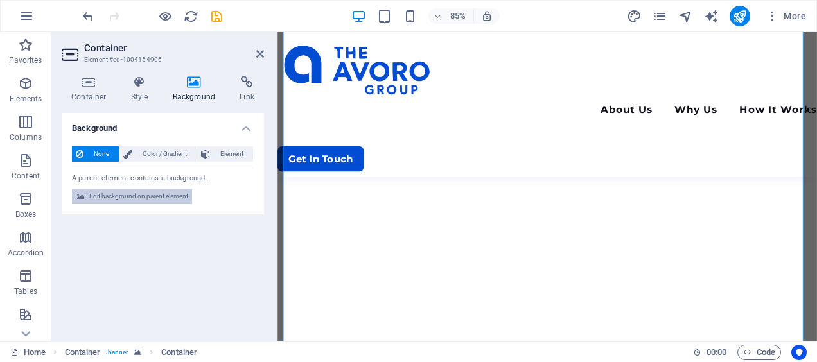
click at [152, 196] on span "Edit background on parent element" at bounding box center [138, 196] width 99 height 15
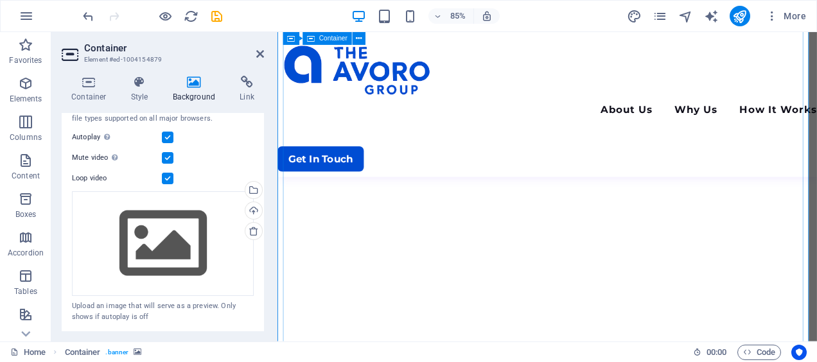
scroll to position [321, 0]
click at [262, 53] on icon at bounding box center [260, 54] width 8 height 10
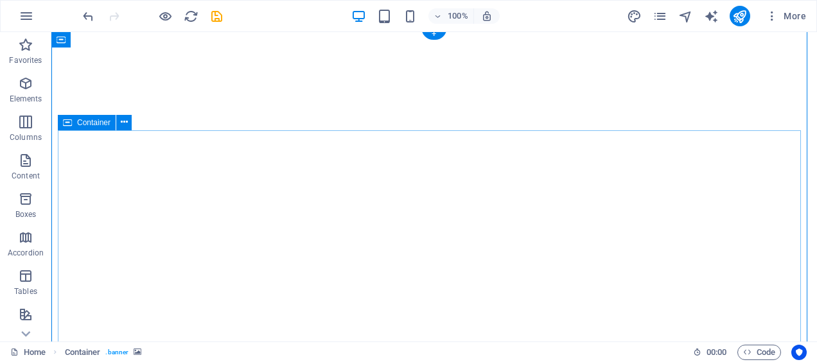
scroll to position [0, 0]
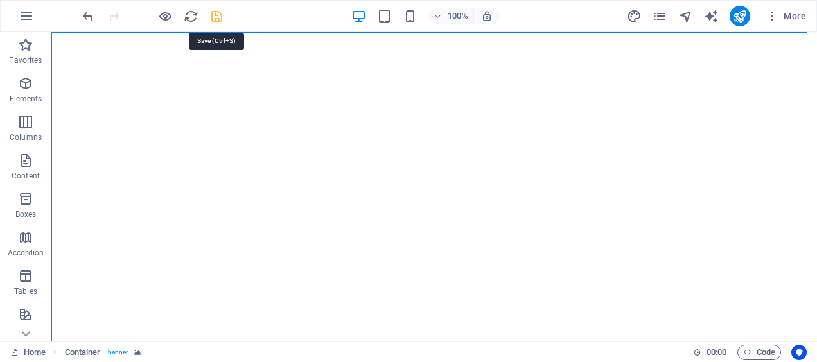
click at [211, 12] on icon "save" at bounding box center [216, 16] width 15 height 15
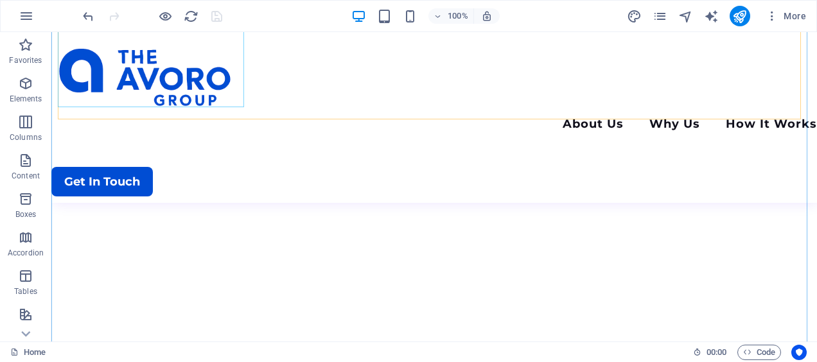
scroll to position [193, 0]
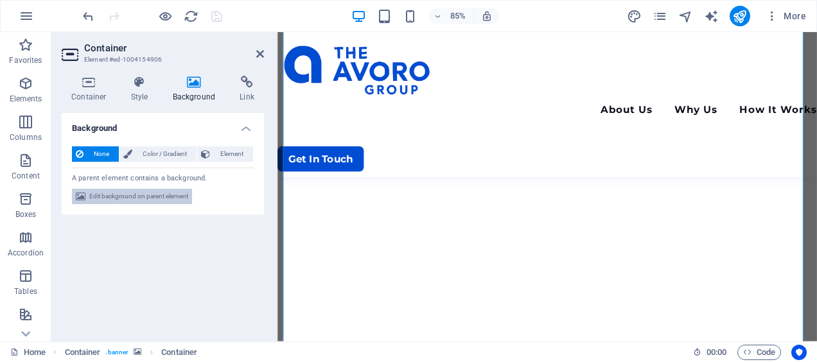
click at [149, 197] on span "Edit background on parent element" at bounding box center [138, 196] width 99 height 15
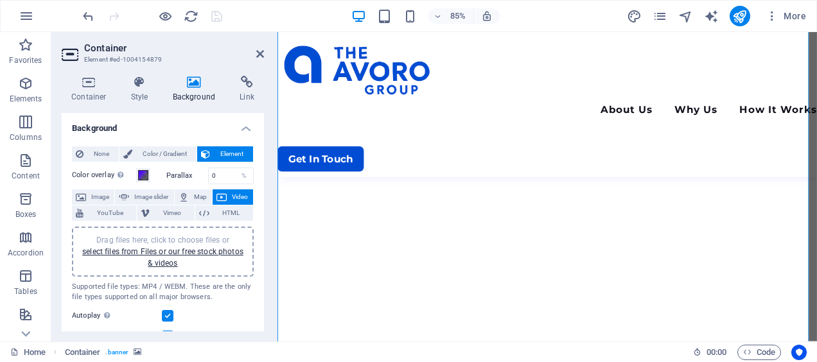
click at [165, 257] on div "Drag files here, click to choose files or select files from Files or our free s…" at bounding box center [163, 251] width 166 height 35
click at [164, 259] on link "select files from Files or our free stock photos & videos" at bounding box center [162, 257] width 161 height 21
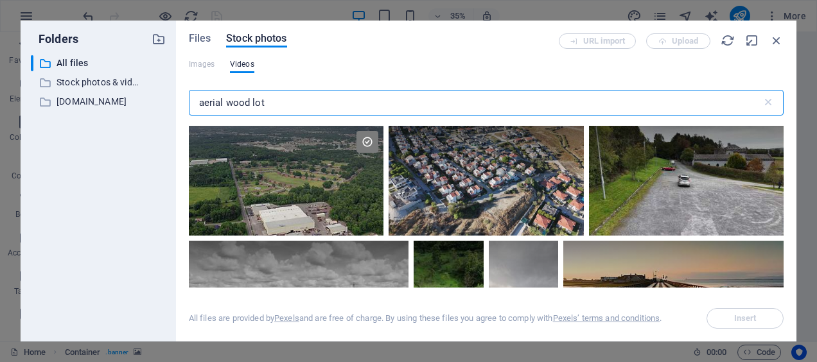
drag, startPoint x: 270, startPoint y: 102, endPoint x: 225, endPoint y: 93, distance: 45.2
click at [225, 93] on input "aerial wood lot" at bounding box center [475, 103] width 573 height 26
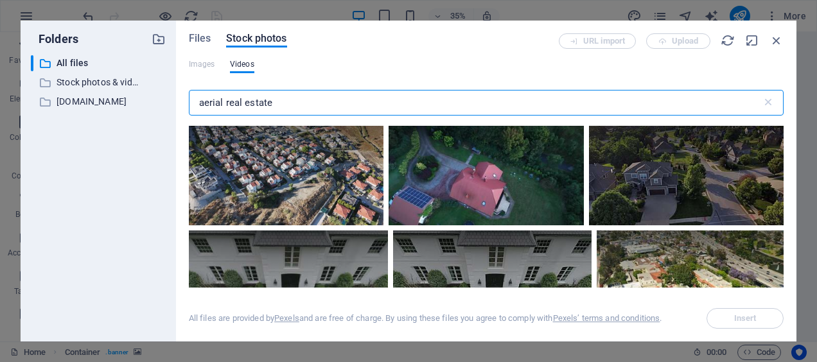
scroll to position [257, 0]
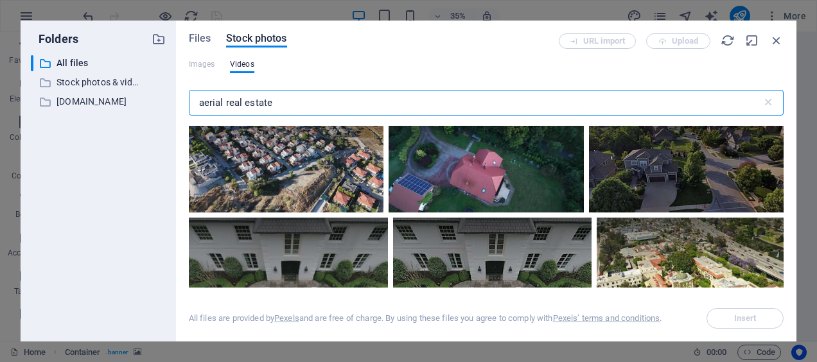
type input "aerial real estate"
click at [589, 98] on video "Your browser does not support the video tag." at bounding box center [686, 43] width 195 height 110
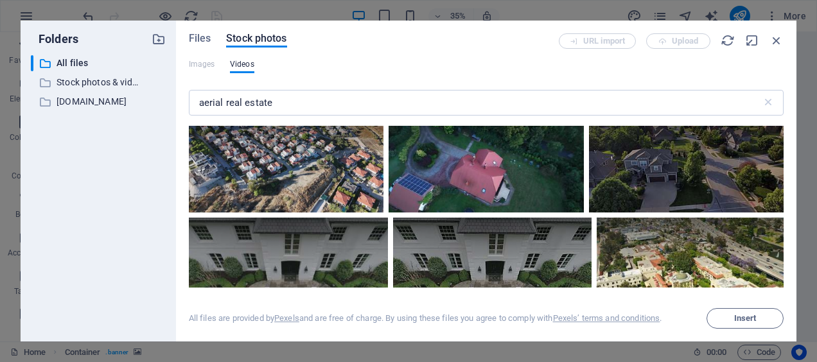
click at [589, 98] on div at bounding box center [686, 70] width 195 height 55
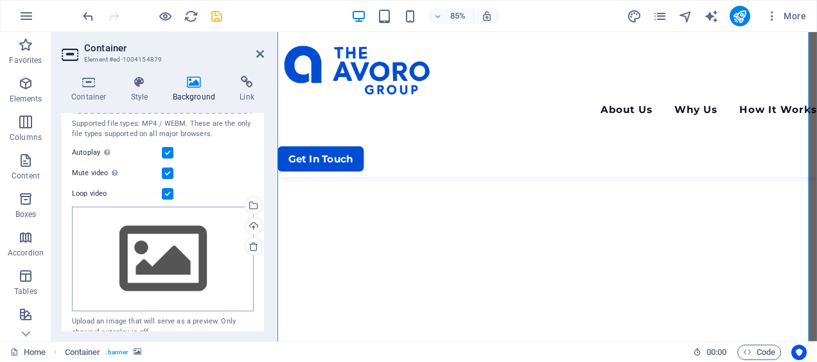
scroll to position [178, 0]
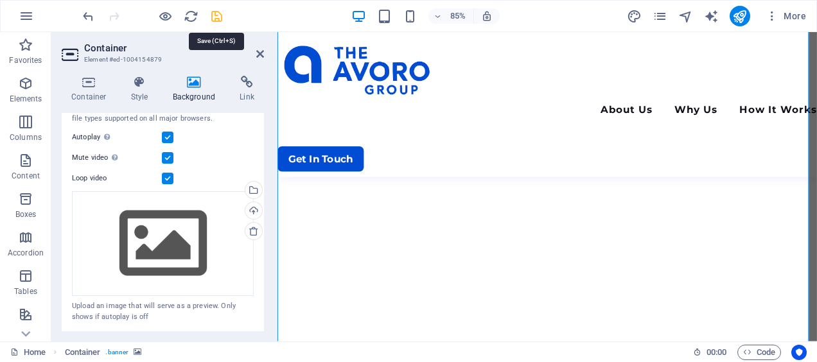
click at [210, 15] on icon "save" at bounding box center [216, 16] width 15 height 15
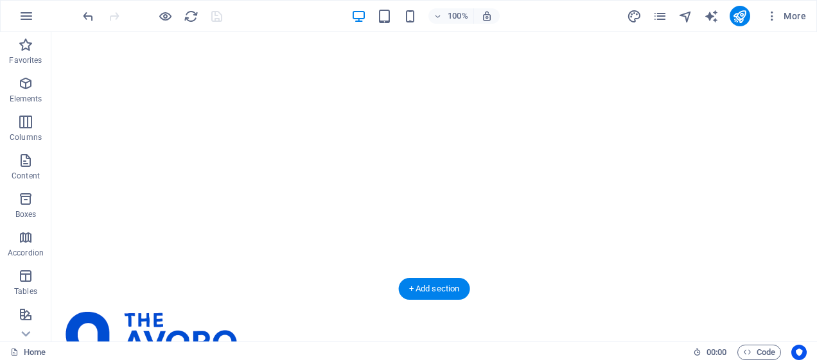
scroll to position [64, 0]
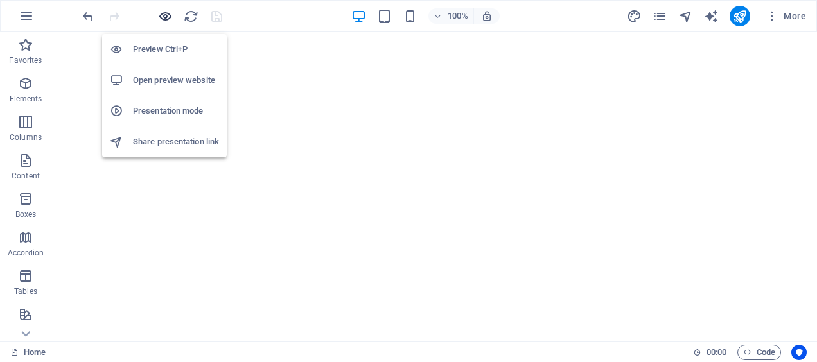
click at [171, 17] on icon "button" at bounding box center [165, 16] width 15 height 15
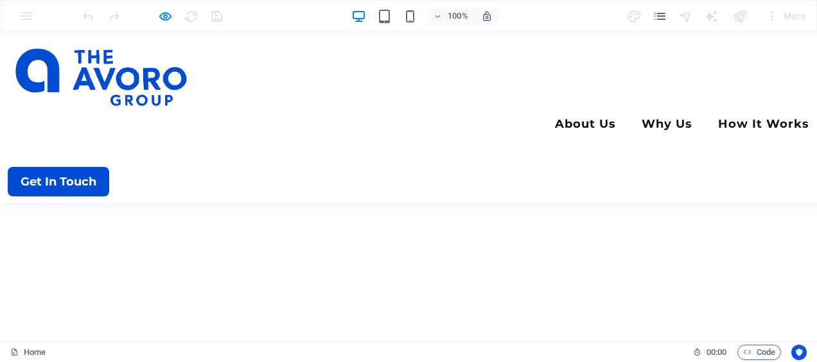
scroll to position [0, 0]
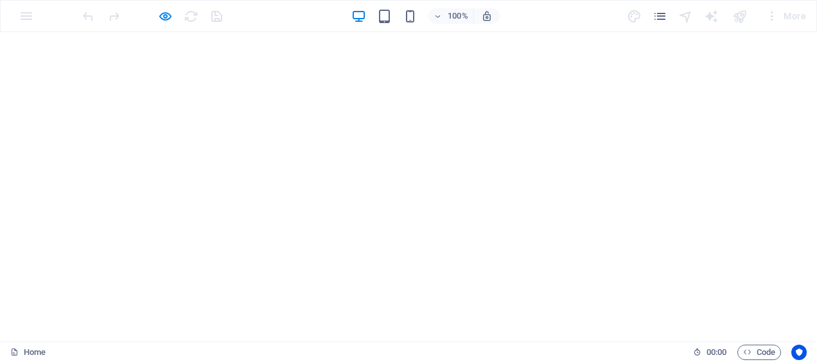
click at [167, 24] on div at bounding box center [152, 16] width 144 height 21
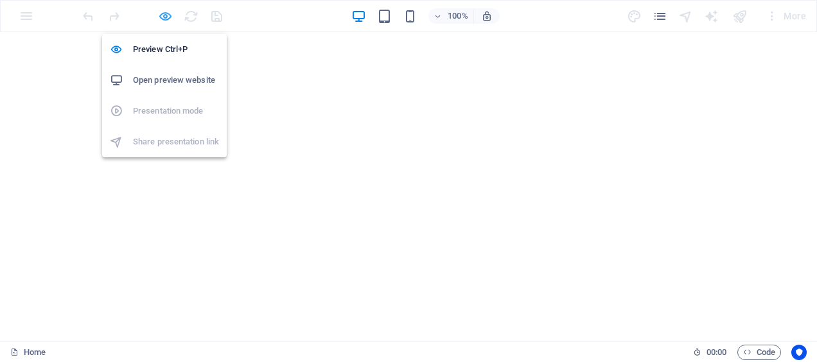
click at [166, 19] on icon "button" at bounding box center [165, 16] width 15 height 15
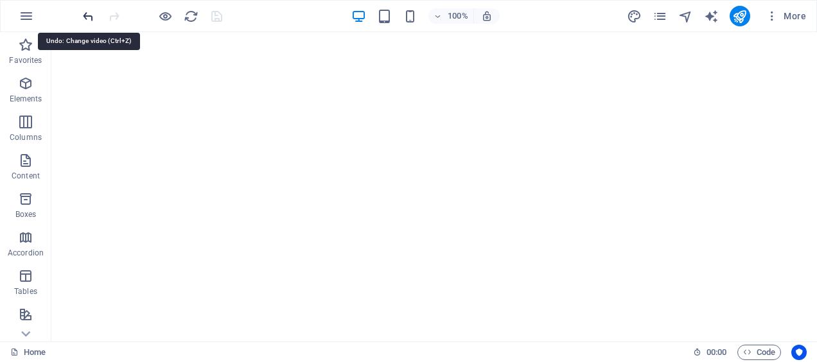
click at [83, 12] on icon "undo" at bounding box center [88, 16] width 15 height 15
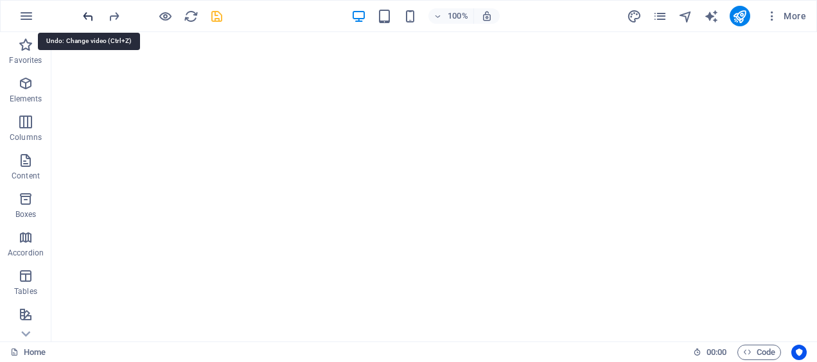
click at [83, 12] on icon "undo" at bounding box center [88, 16] width 15 height 15
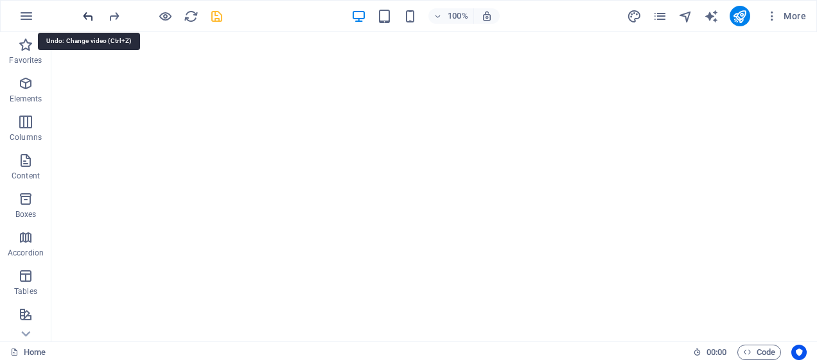
click at [82, 12] on icon "undo" at bounding box center [88, 16] width 15 height 15
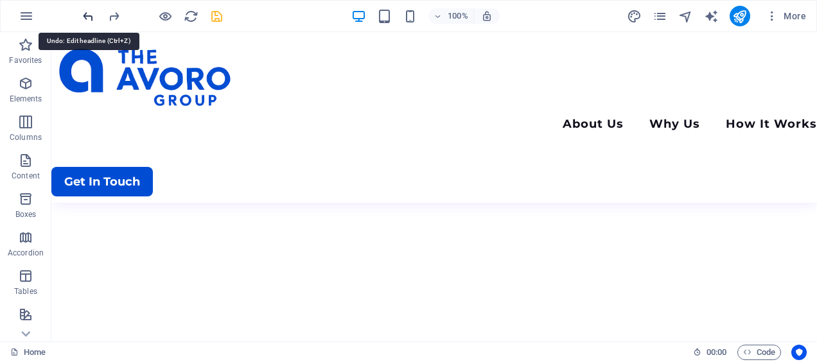
click at [82, 12] on icon "undo" at bounding box center [88, 16] width 15 height 15
click at [119, 10] on icon "redo" at bounding box center [114, 16] width 15 height 15
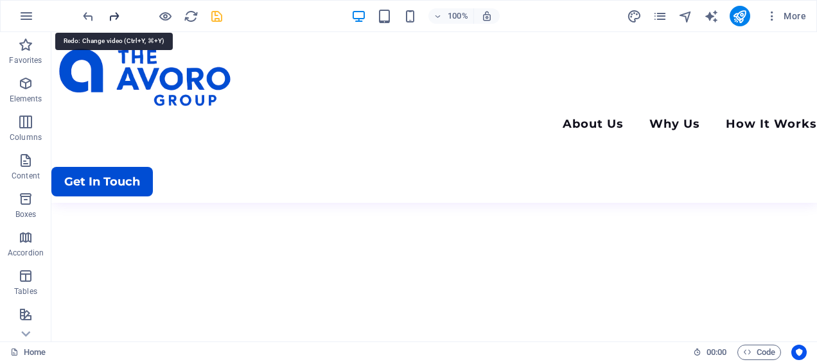
click at [119, 11] on icon "redo" at bounding box center [114, 16] width 15 height 15
click at [117, 12] on icon "redo" at bounding box center [114, 16] width 15 height 15
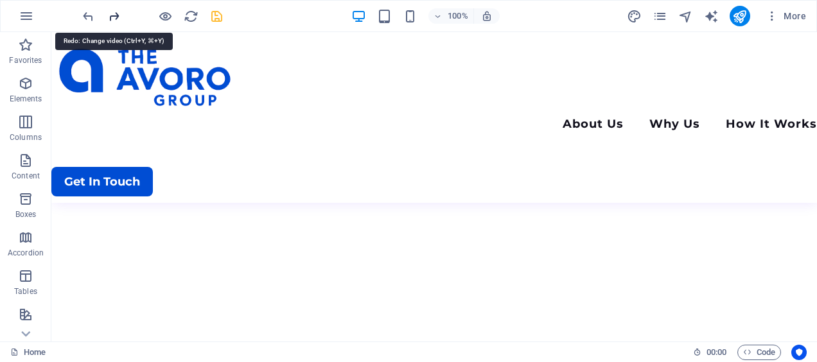
click at [117, 12] on icon "redo" at bounding box center [114, 16] width 15 height 15
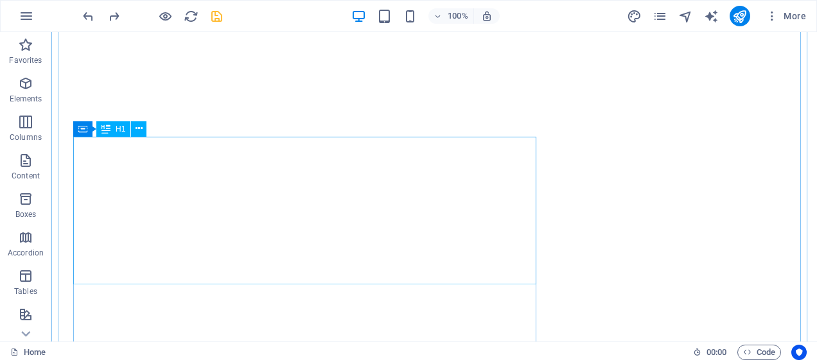
scroll to position [31, 0]
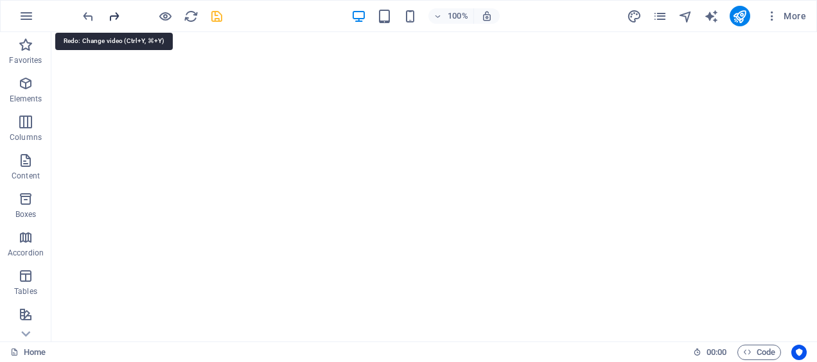
click at [115, 17] on icon "redo" at bounding box center [114, 16] width 15 height 15
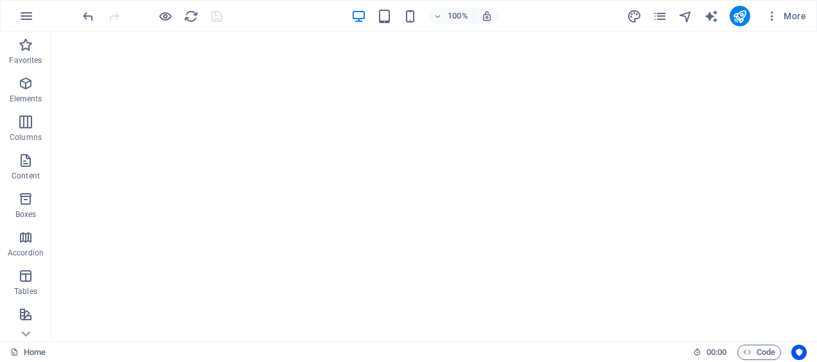
click at [115, 17] on div at bounding box center [152, 16] width 144 height 21
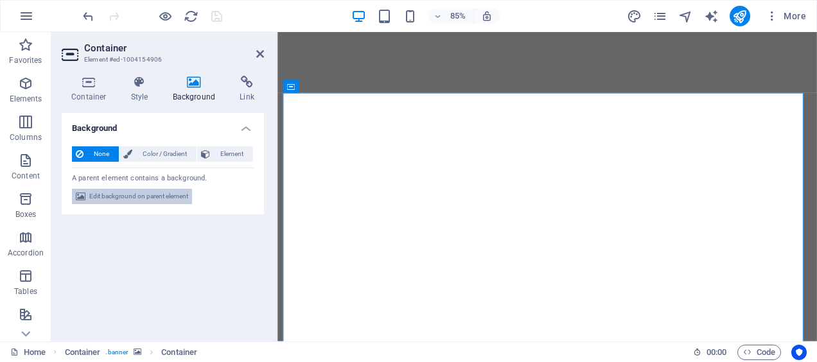
click at [166, 194] on span "Edit background on parent element" at bounding box center [138, 196] width 99 height 15
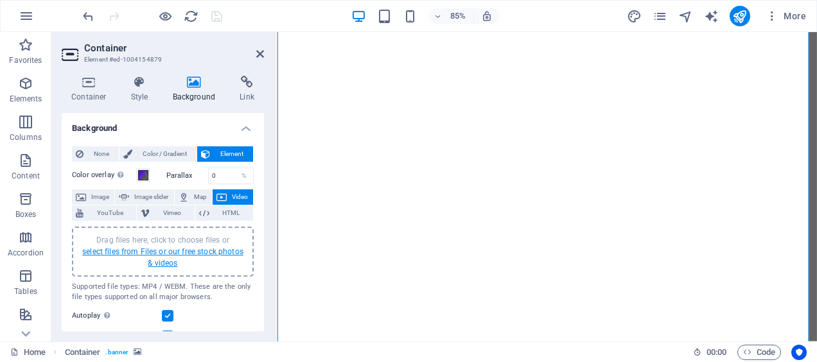
click at [180, 250] on link "select files from Files or our free stock photos & videos" at bounding box center [162, 257] width 161 height 21
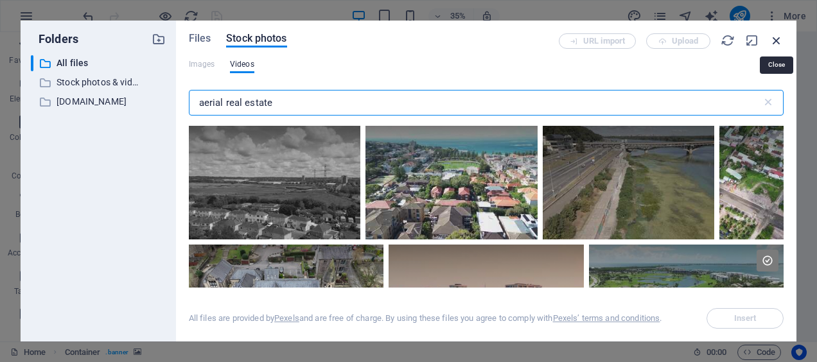
click at [779, 42] on icon "button" at bounding box center [776, 40] width 14 height 14
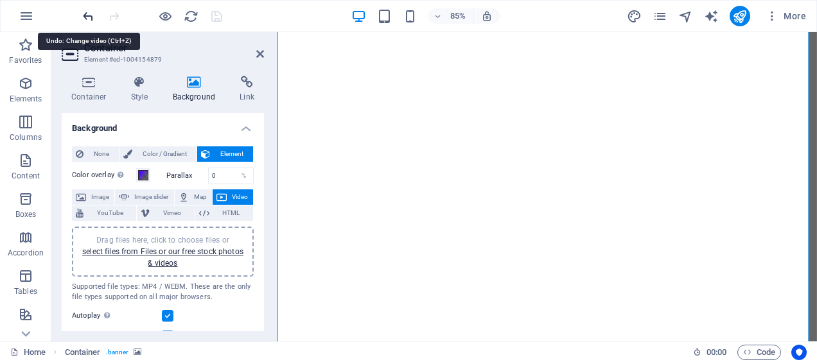
click at [82, 19] on icon "undo" at bounding box center [88, 16] width 15 height 15
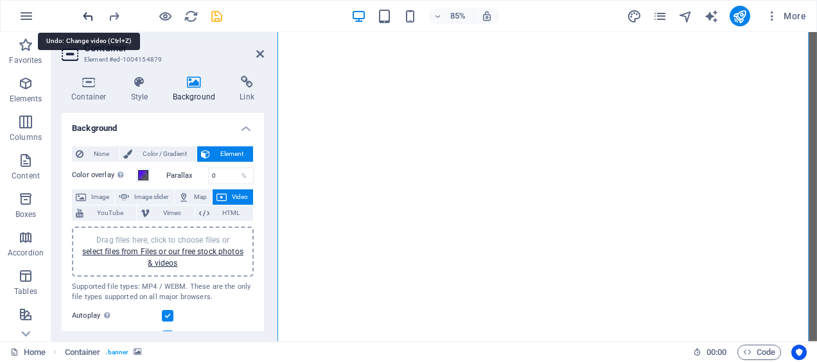
click at [82, 19] on icon "undo" at bounding box center [88, 16] width 15 height 15
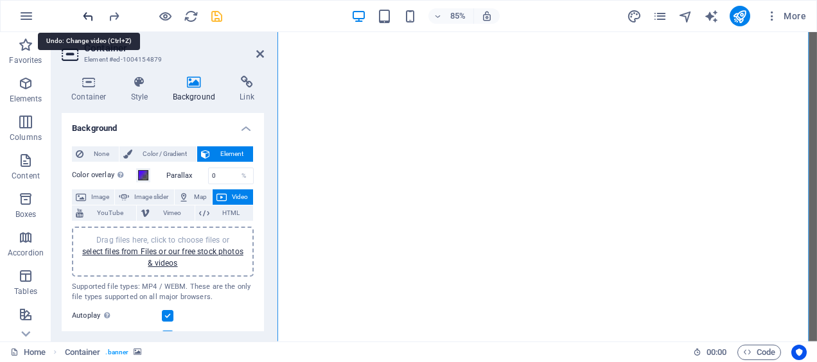
click at [82, 19] on icon "undo" at bounding box center [88, 16] width 15 height 15
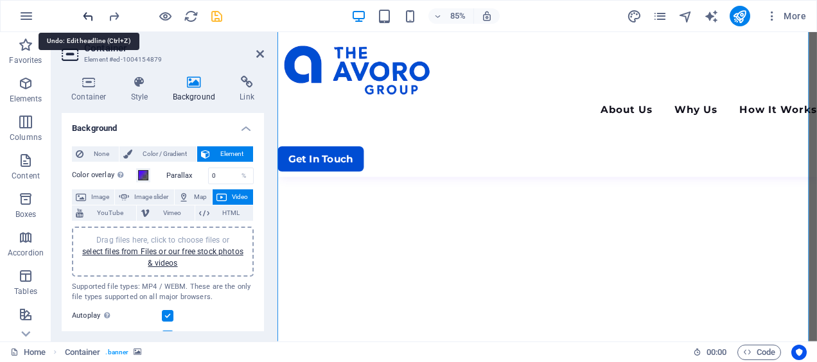
scroll to position [196, 0]
click at [82, 19] on icon "undo" at bounding box center [88, 16] width 15 height 15
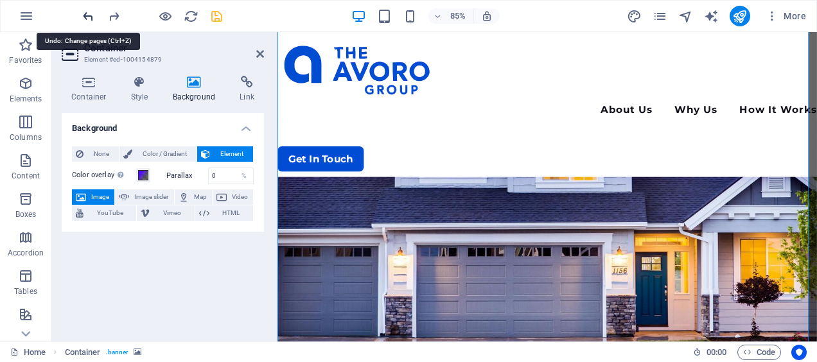
click at [82, 19] on icon "undo" at bounding box center [88, 16] width 15 height 15
click at [109, 17] on icon "redo" at bounding box center [114, 16] width 15 height 15
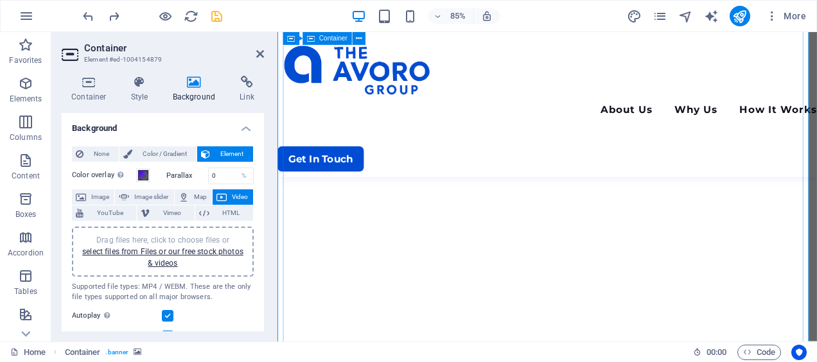
scroll to position [324, 0]
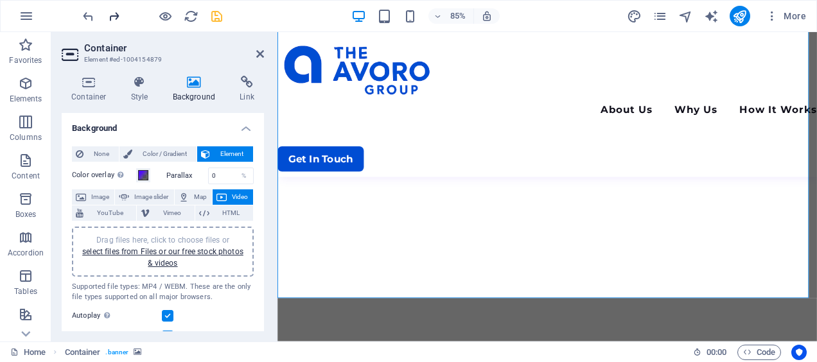
click at [118, 16] on icon "redo" at bounding box center [114, 16] width 15 height 15
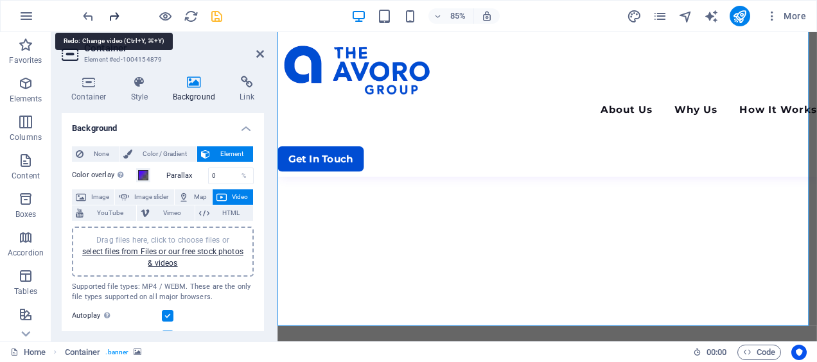
click at [118, 16] on icon "redo" at bounding box center [114, 16] width 15 height 15
click at [116, 16] on icon "redo" at bounding box center [114, 16] width 15 height 15
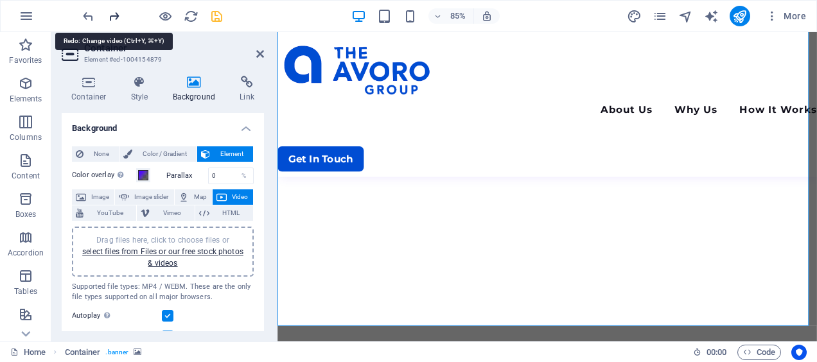
click at [116, 16] on icon "redo" at bounding box center [114, 16] width 15 height 15
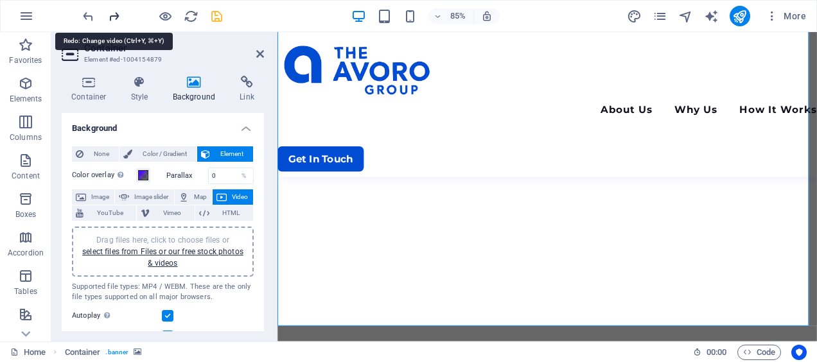
click at [116, 16] on icon "redo" at bounding box center [114, 16] width 15 height 15
click at [116, 16] on div at bounding box center [152, 16] width 144 height 21
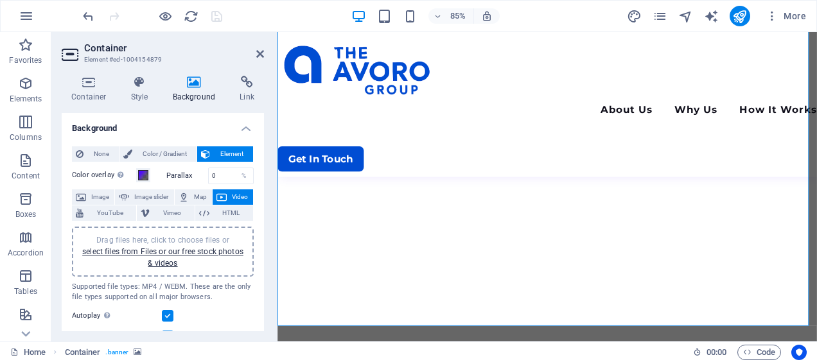
click at [116, 16] on div at bounding box center [152, 16] width 144 height 21
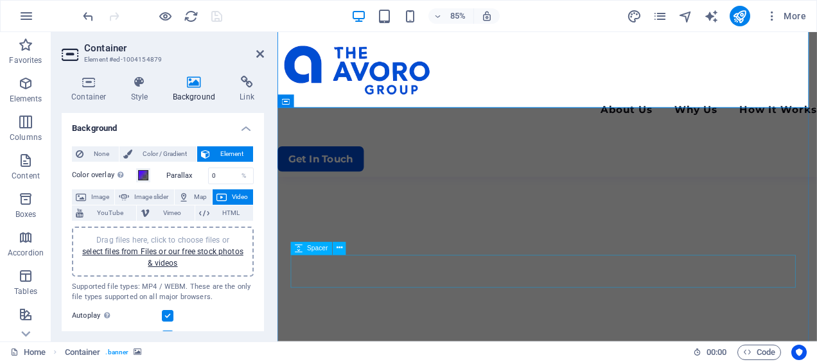
scroll to position [517, 0]
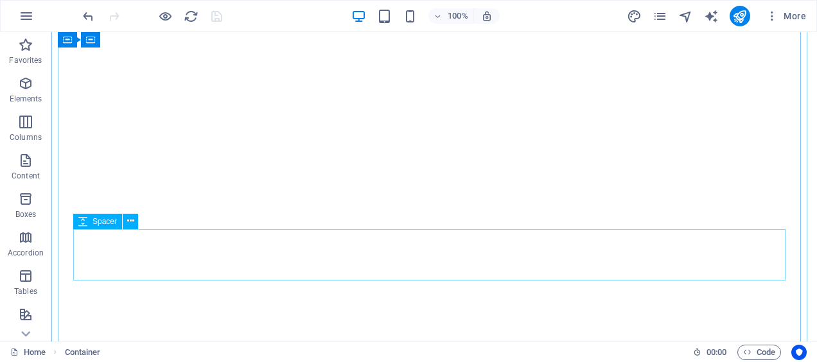
scroll to position [3, 0]
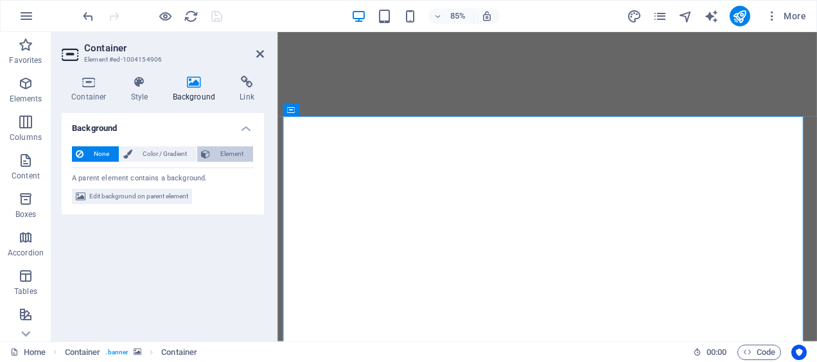
click at [218, 153] on span "Element" at bounding box center [231, 153] width 35 height 15
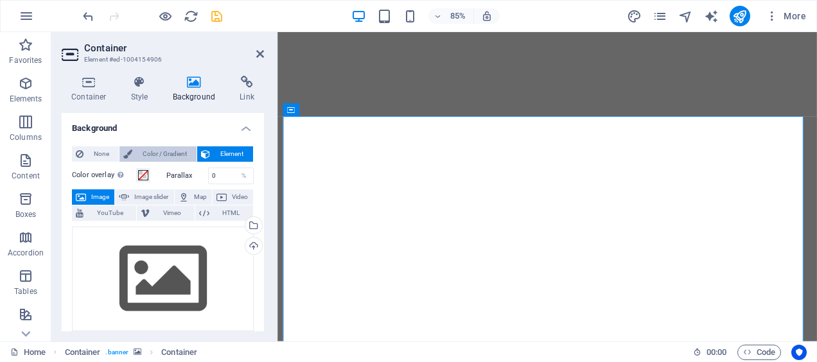
click at [168, 155] on span "Color / Gradient" at bounding box center [164, 153] width 57 height 15
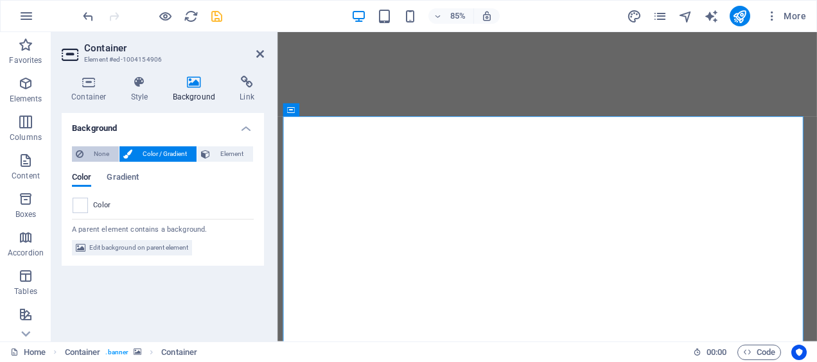
click at [99, 153] on span "None" at bounding box center [101, 153] width 28 height 15
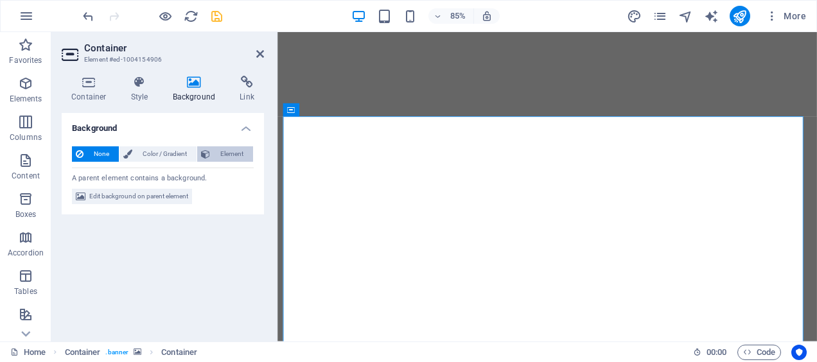
click at [236, 156] on span "Element" at bounding box center [231, 153] width 35 height 15
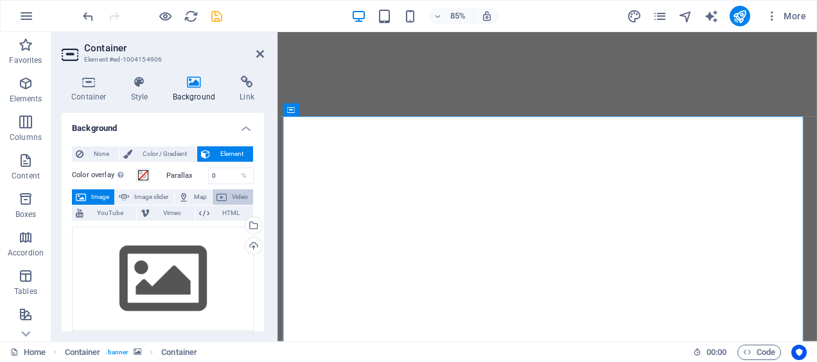
click at [220, 195] on icon at bounding box center [221, 196] width 10 height 15
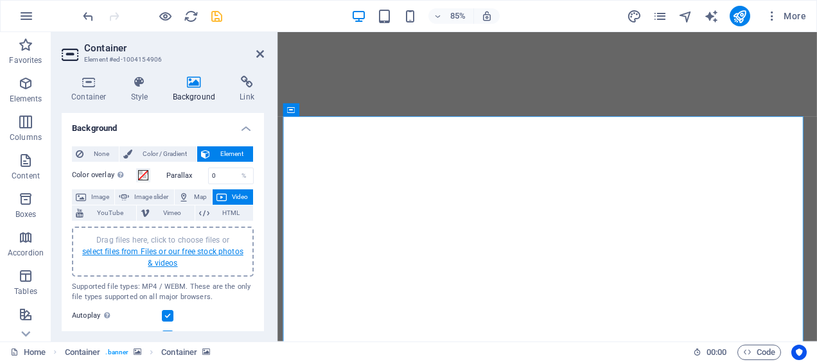
click at [173, 249] on link "select files from Files or our free stock photos & videos" at bounding box center [162, 257] width 161 height 21
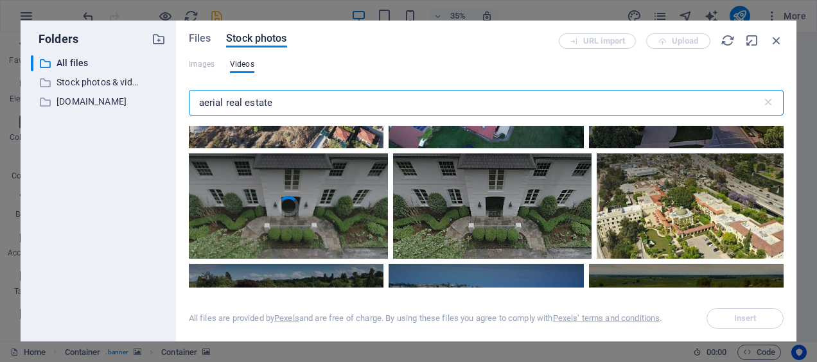
scroll to position [257, 0]
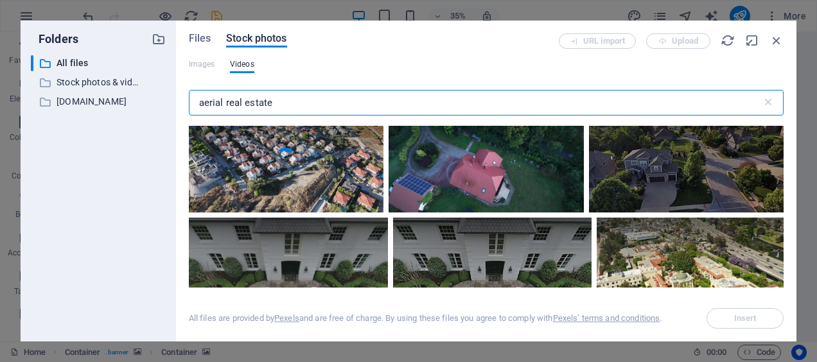
click at [589, 98] on div at bounding box center [686, 43] width 195 height 110
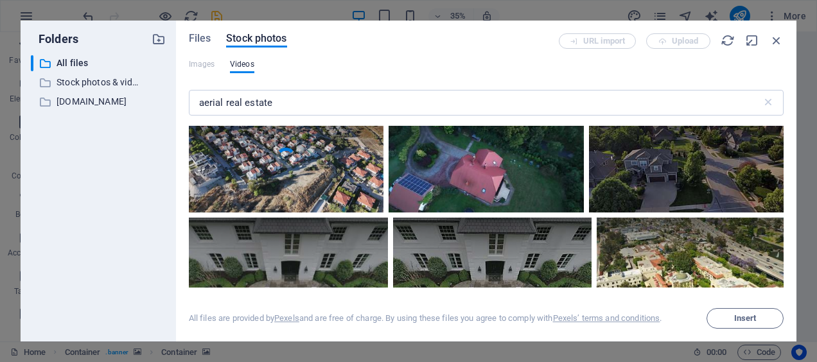
click at [589, 98] on div at bounding box center [686, 70] width 195 height 55
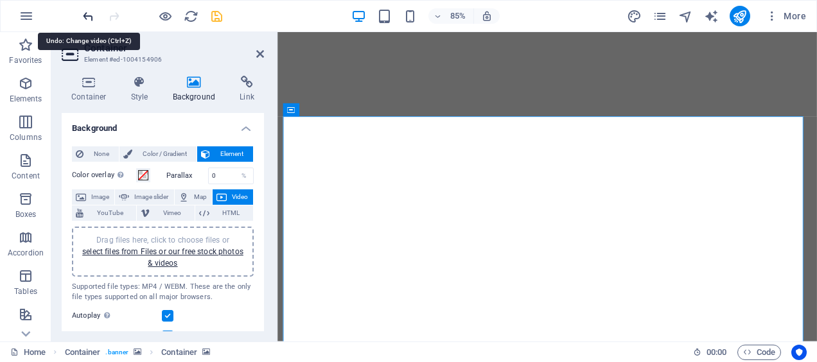
click at [92, 13] on icon "undo" at bounding box center [88, 16] width 15 height 15
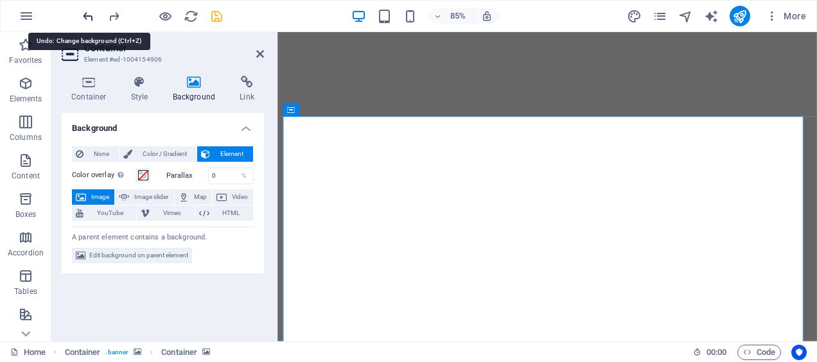
click at [92, 13] on icon "undo" at bounding box center [88, 16] width 15 height 15
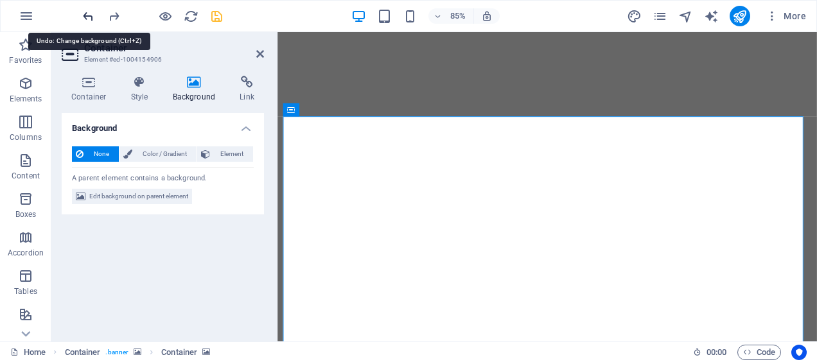
click at [92, 13] on icon "undo" at bounding box center [88, 16] width 15 height 15
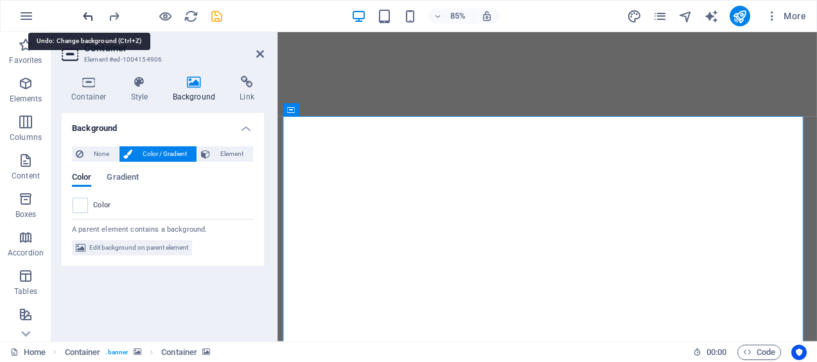
click at [92, 13] on icon "undo" at bounding box center [88, 16] width 15 height 15
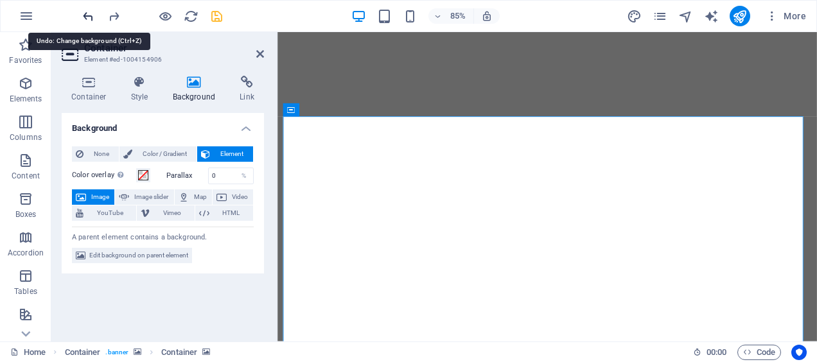
click at [92, 13] on icon "undo" at bounding box center [88, 16] width 15 height 15
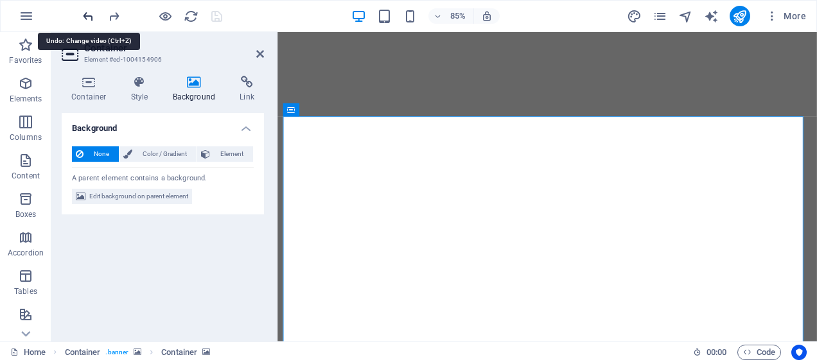
click at [92, 13] on icon "undo" at bounding box center [88, 16] width 15 height 15
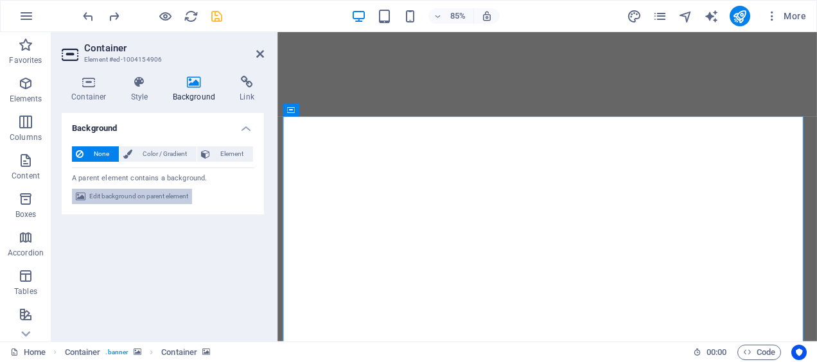
click at [183, 193] on span "Edit background on parent element" at bounding box center [138, 196] width 99 height 15
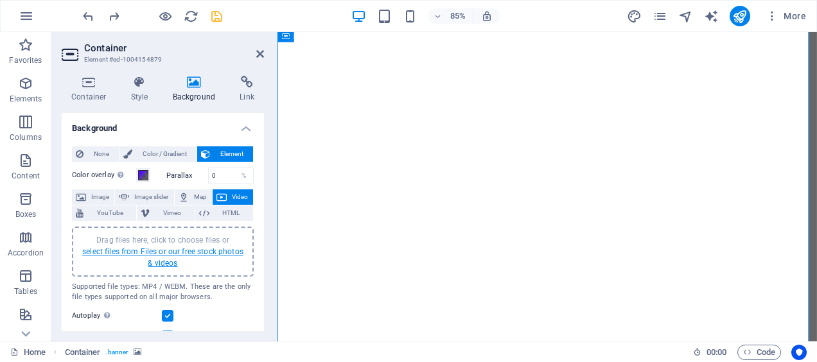
click at [159, 253] on link "select files from Files or our free stock photos & videos" at bounding box center [162, 257] width 161 height 21
click at [161, 265] on link "select files from Files or our free stock photos & videos" at bounding box center [162, 257] width 161 height 21
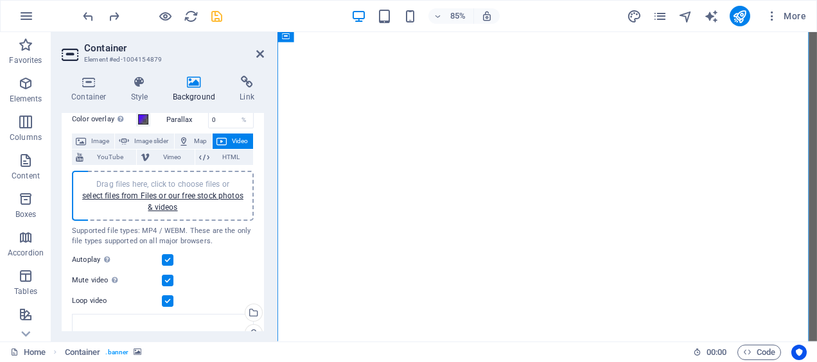
scroll to position [0, 0]
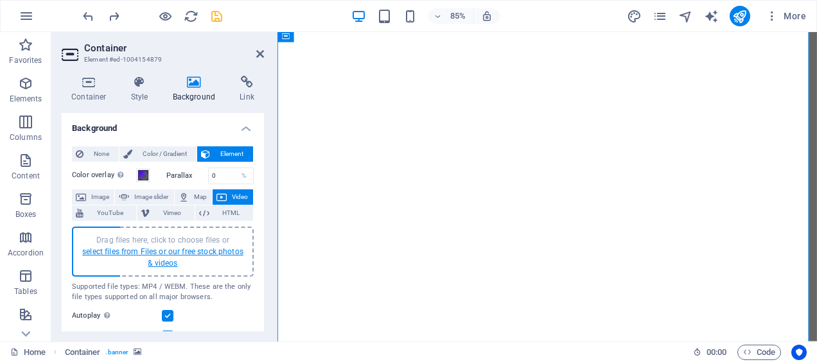
click at [165, 263] on link "select files from Files or our free stock photos & videos" at bounding box center [162, 257] width 161 height 21
click at [173, 254] on link "select files from Files or our free stock photos & videos" at bounding box center [162, 257] width 161 height 21
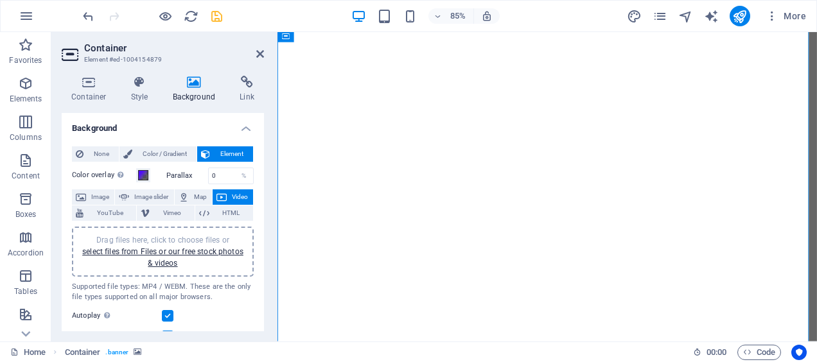
click at [213, 237] on span "Drag files here, click to choose files or select files from Files or our free s…" at bounding box center [162, 252] width 161 height 32
click at [204, 250] on link "select files from Files or our free stock photos & videos" at bounding box center [162, 257] width 161 height 21
click at [168, 265] on link "select files from Files or our free stock photos & videos" at bounding box center [162, 257] width 161 height 21
click at [213, 13] on icon "save" at bounding box center [216, 16] width 15 height 15
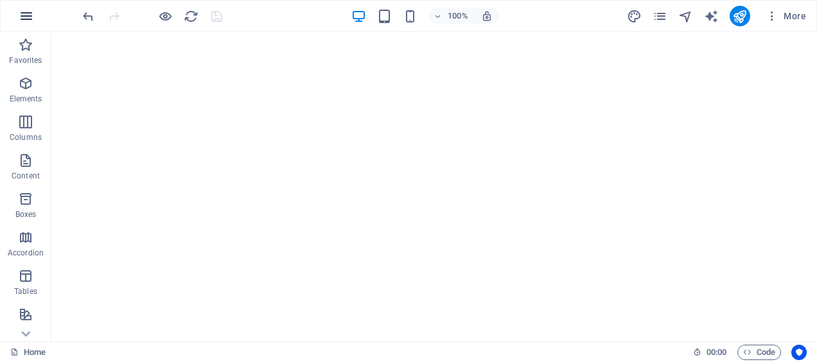
click at [24, 17] on icon "button" at bounding box center [26, 15] width 15 height 15
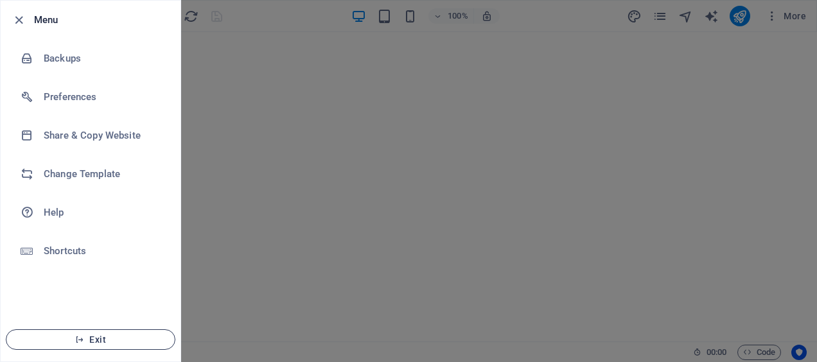
click at [98, 342] on span "Exit" at bounding box center [91, 340] width 148 height 10
